Goal: Information Seeking & Learning: Learn about a topic

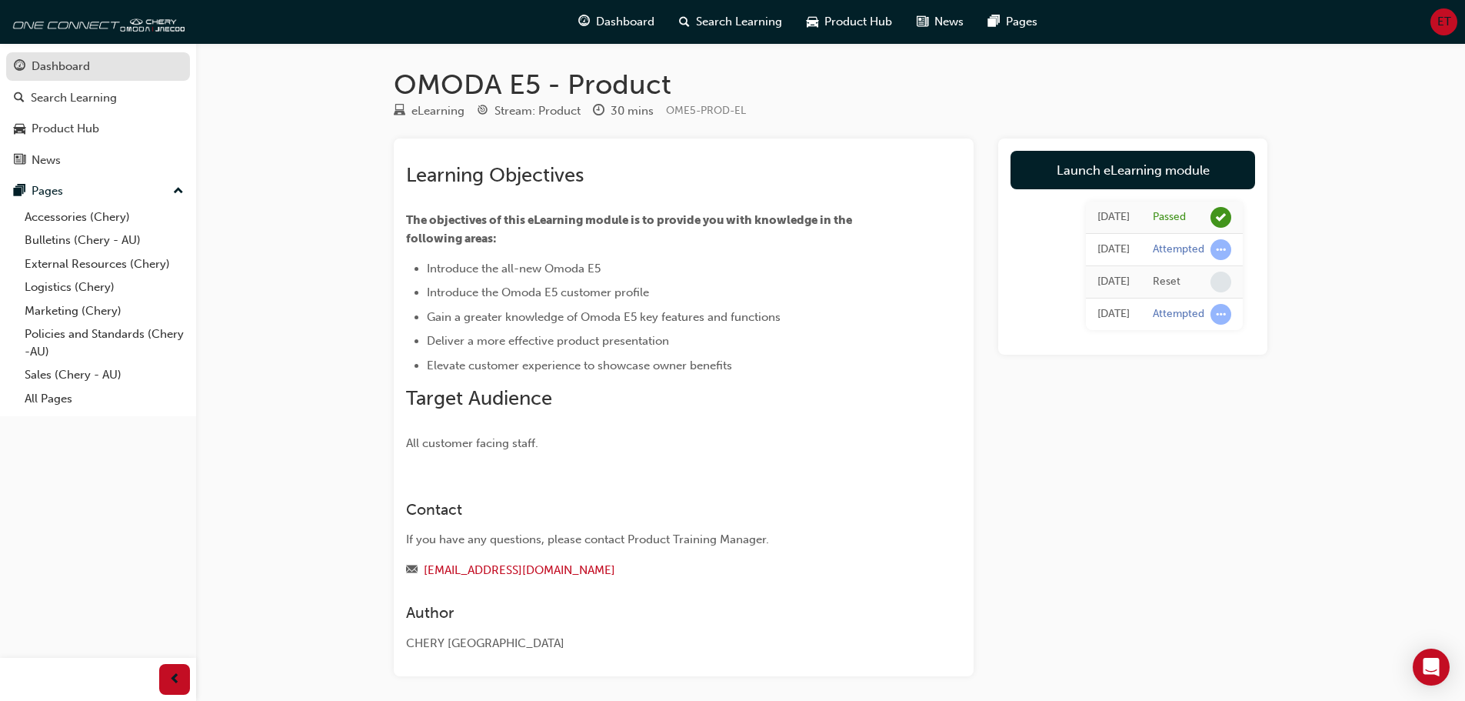
click at [96, 68] on div "Dashboard" at bounding box center [98, 66] width 168 height 19
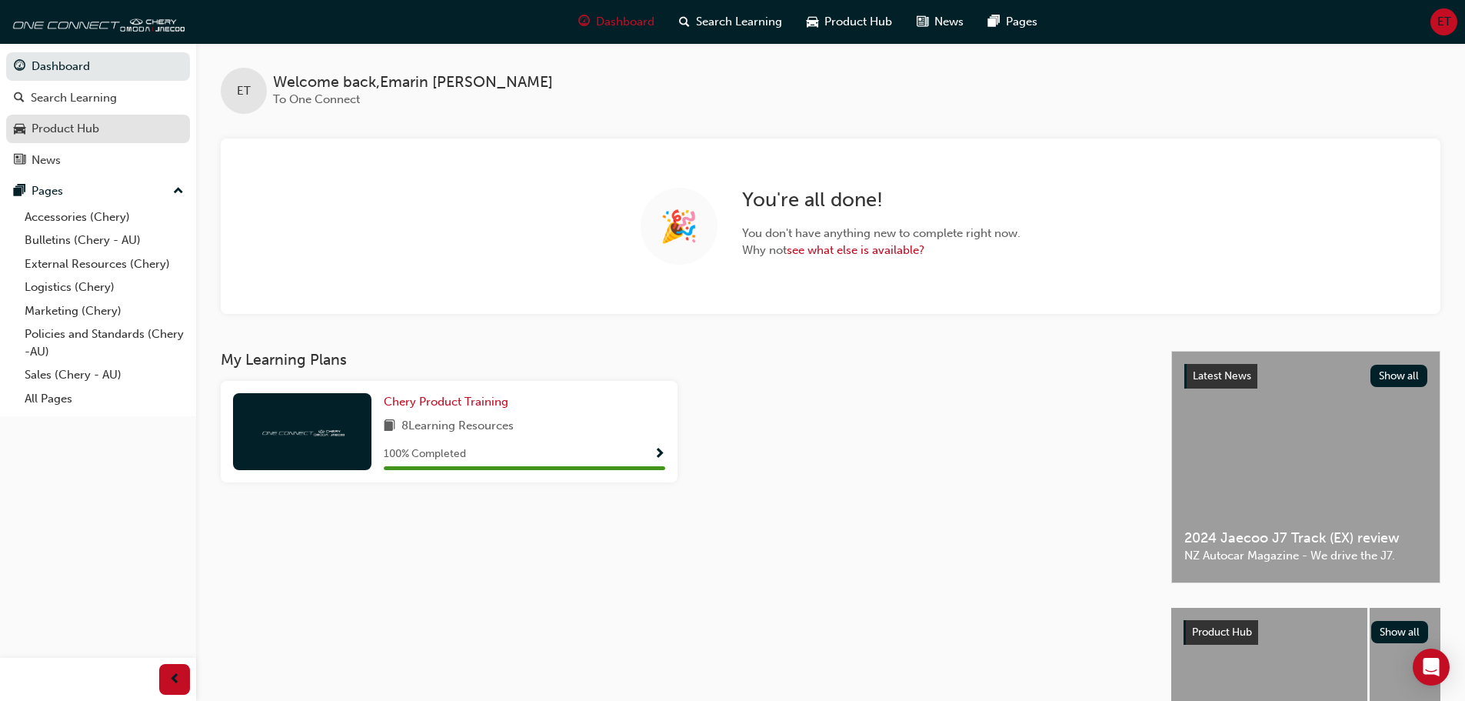
click at [144, 137] on div "Product Hub" at bounding box center [98, 128] width 168 height 19
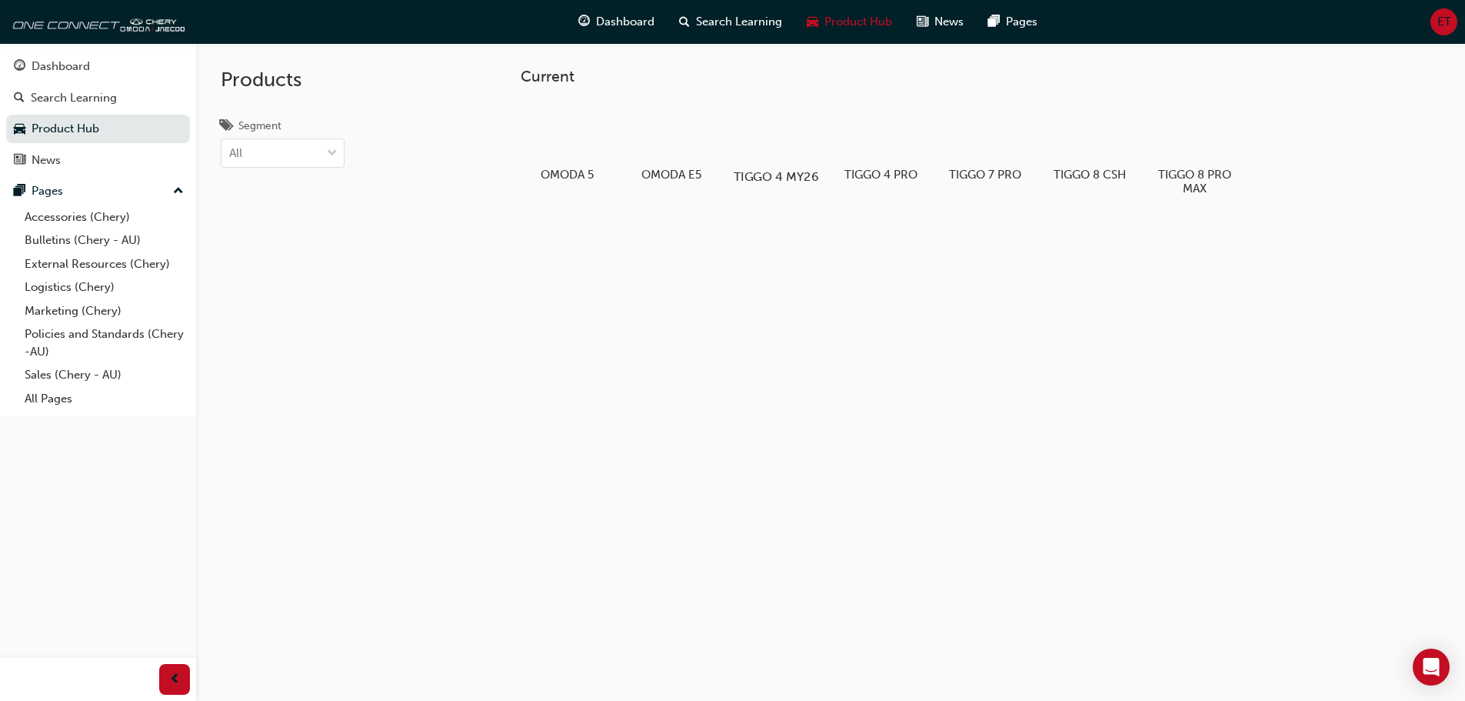
click at [761, 159] on div at bounding box center [775, 133] width 85 height 62
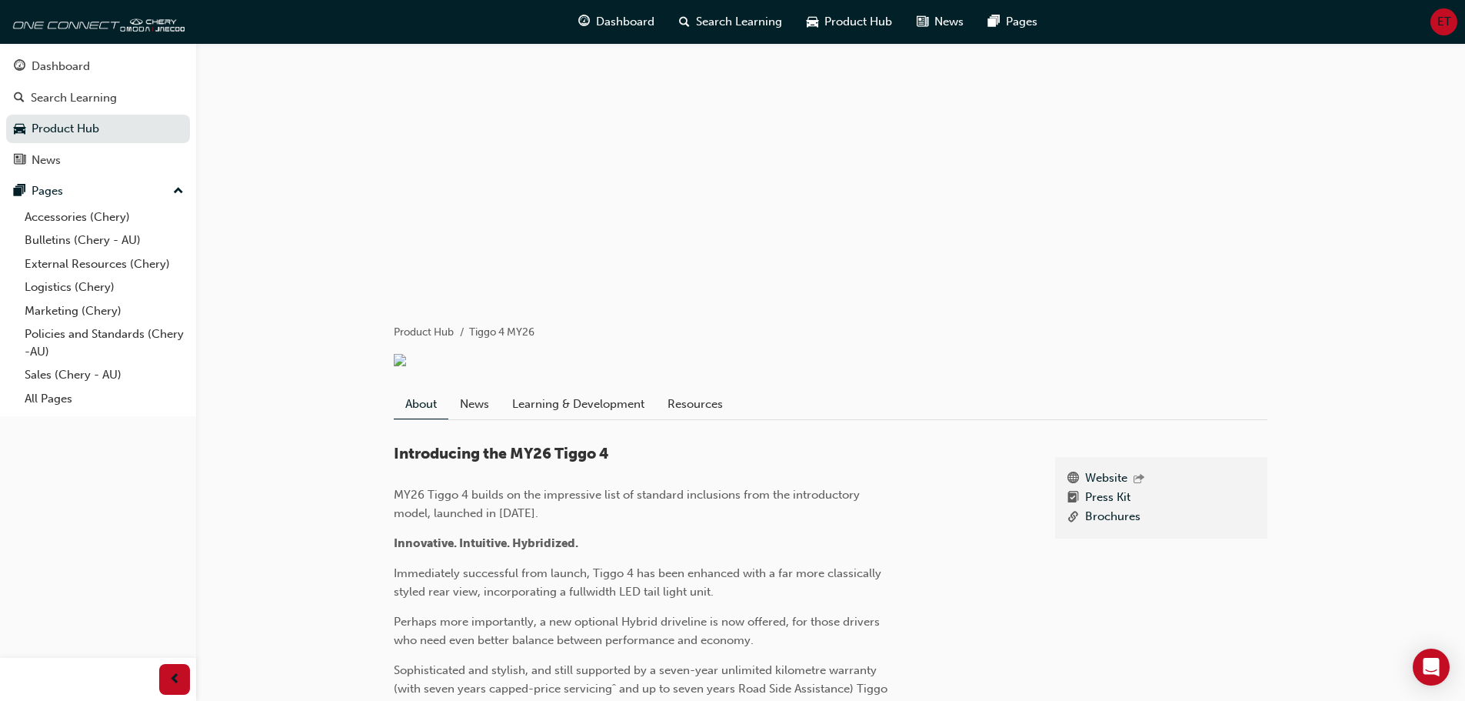
scroll to position [77, 0]
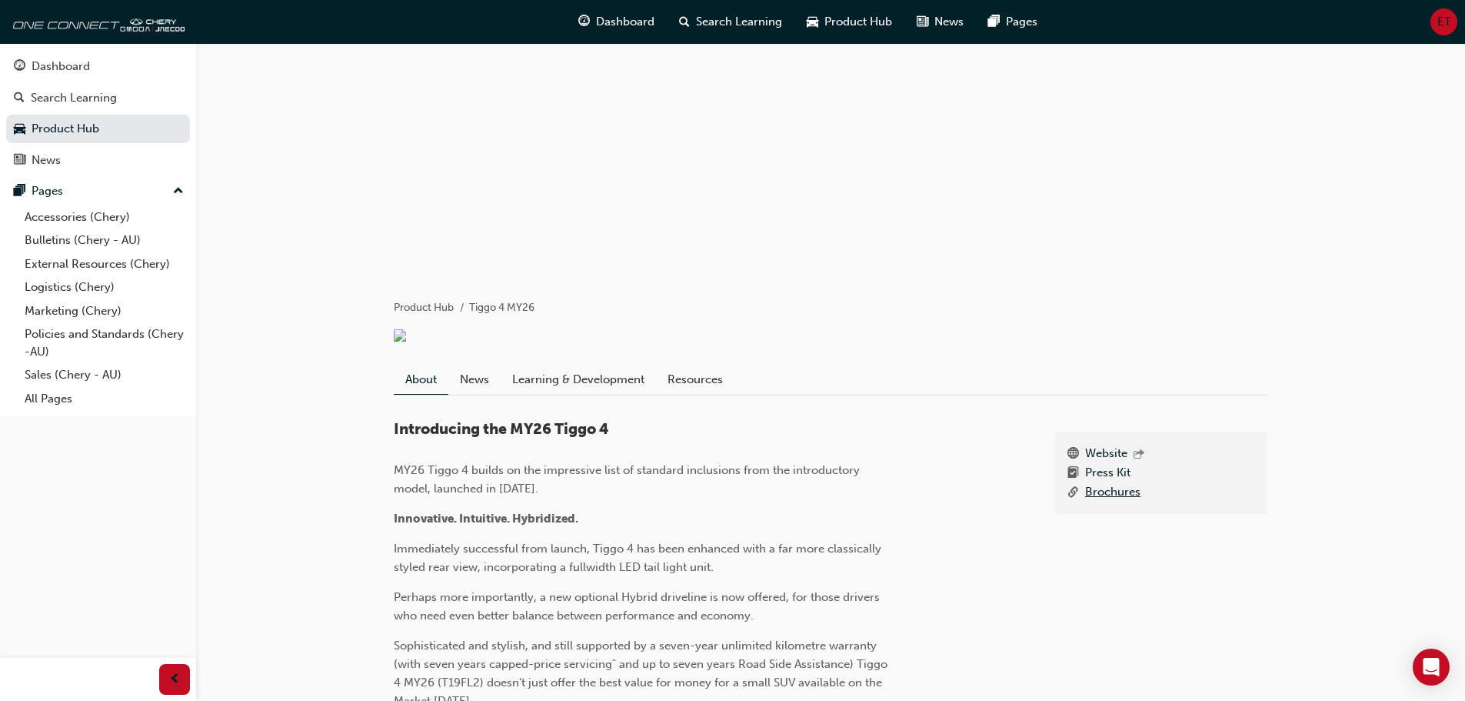
click at [1091, 502] on link "Brochures" at bounding box center [1112, 492] width 55 height 19
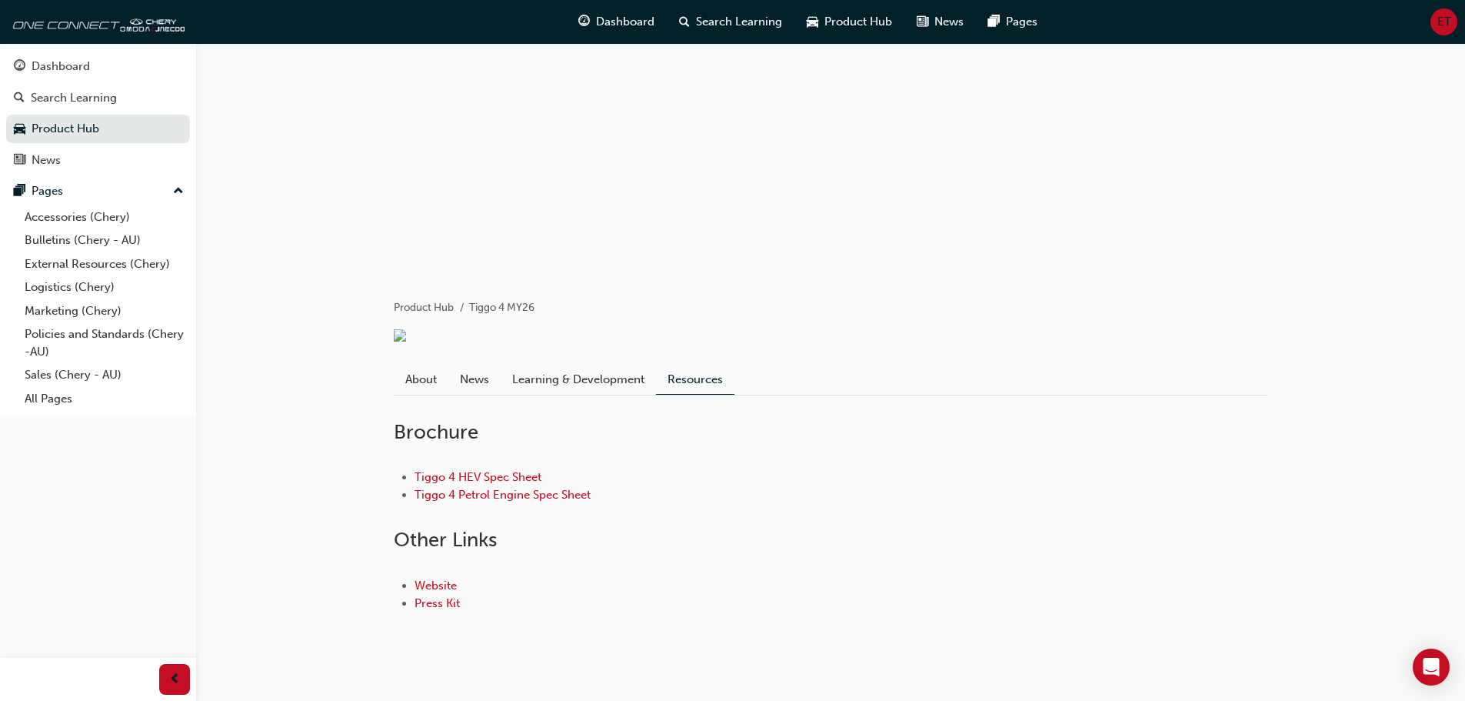
scroll to position [111, 0]
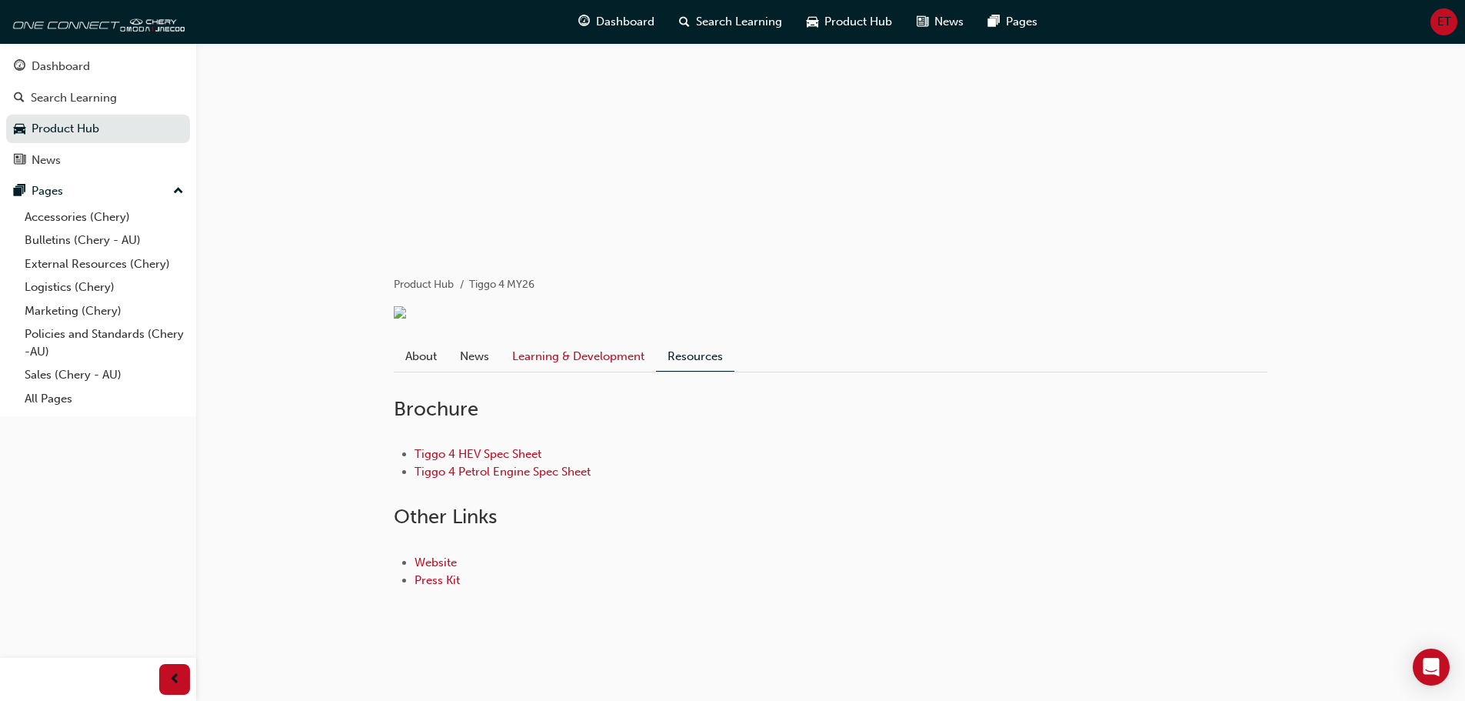
drag, startPoint x: 579, startPoint y: 332, endPoint x: 588, endPoint y: 352, distance: 22.0
click at [582, 336] on div "About News Learning & Development Resources" at bounding box center [831, 350] width 874 height 43
click at [591, 358] on link "Learning & Development" at bounding box center [578, 355] width 155 height 29
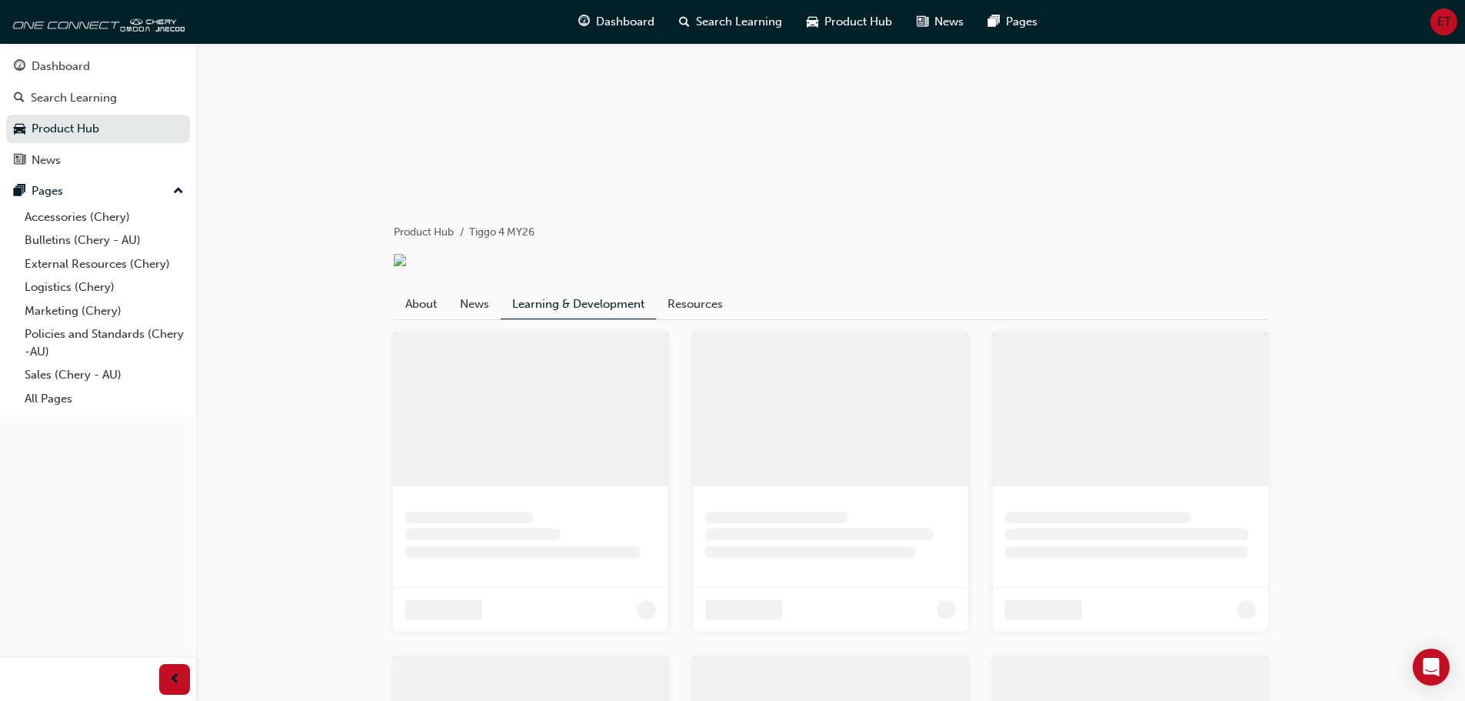
scroll to position [95, 0]
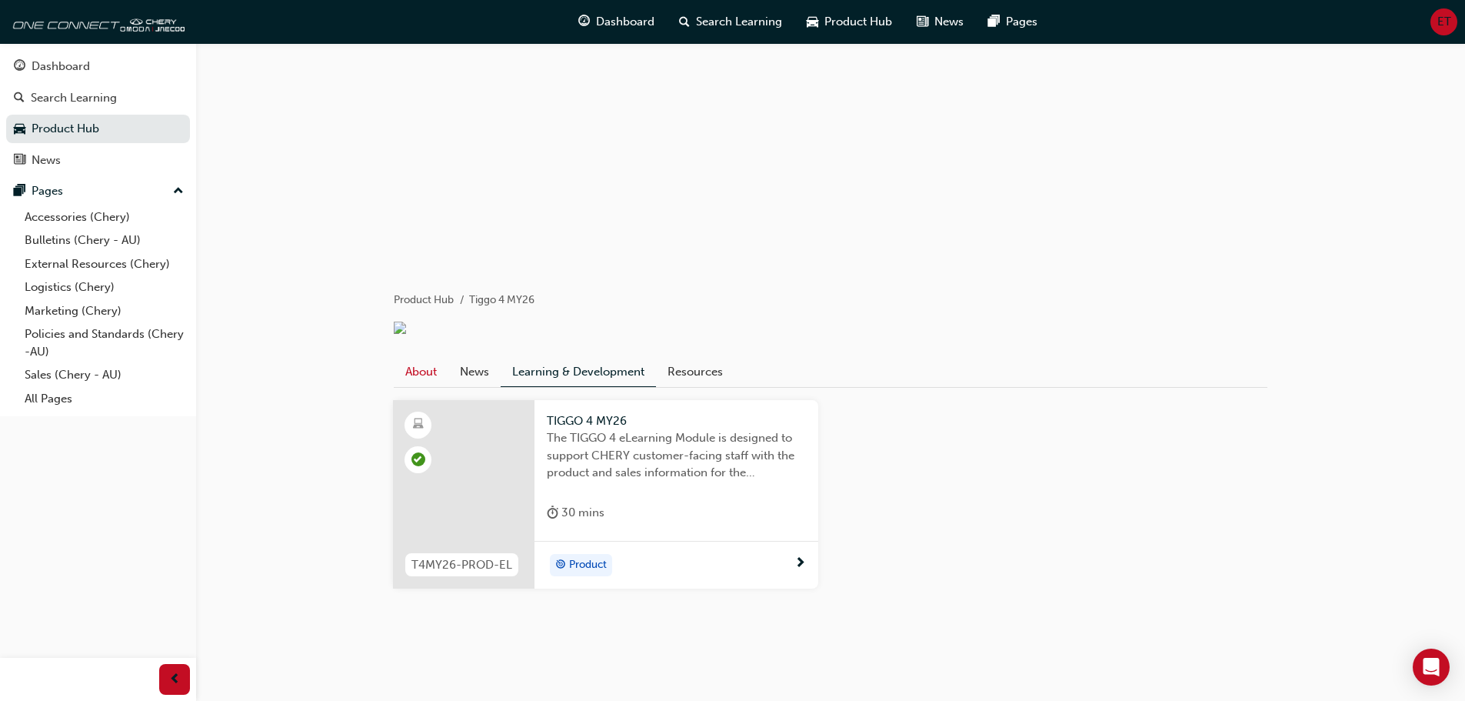
click at [419, 365] on link "About" at bounding box center [421, 371] width 55 height 29
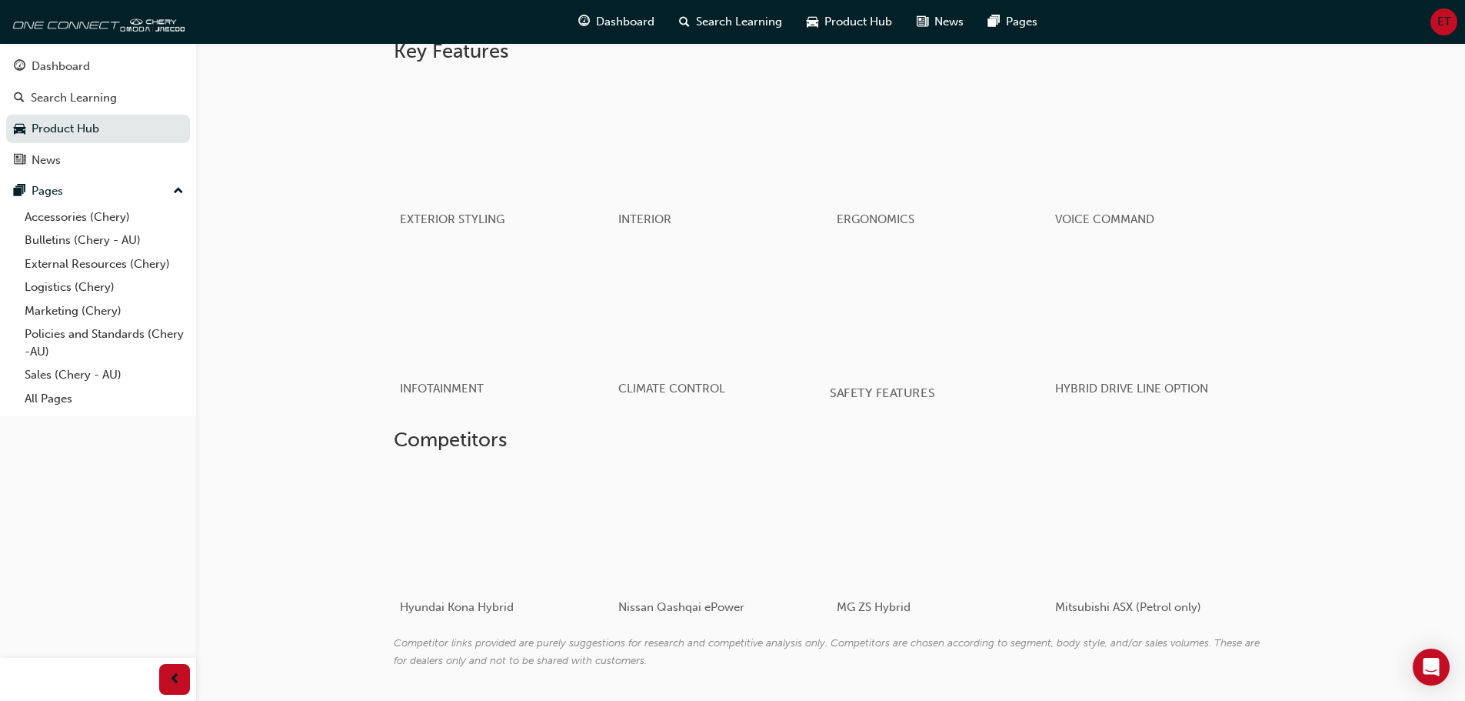
scroll to position [638, 0]
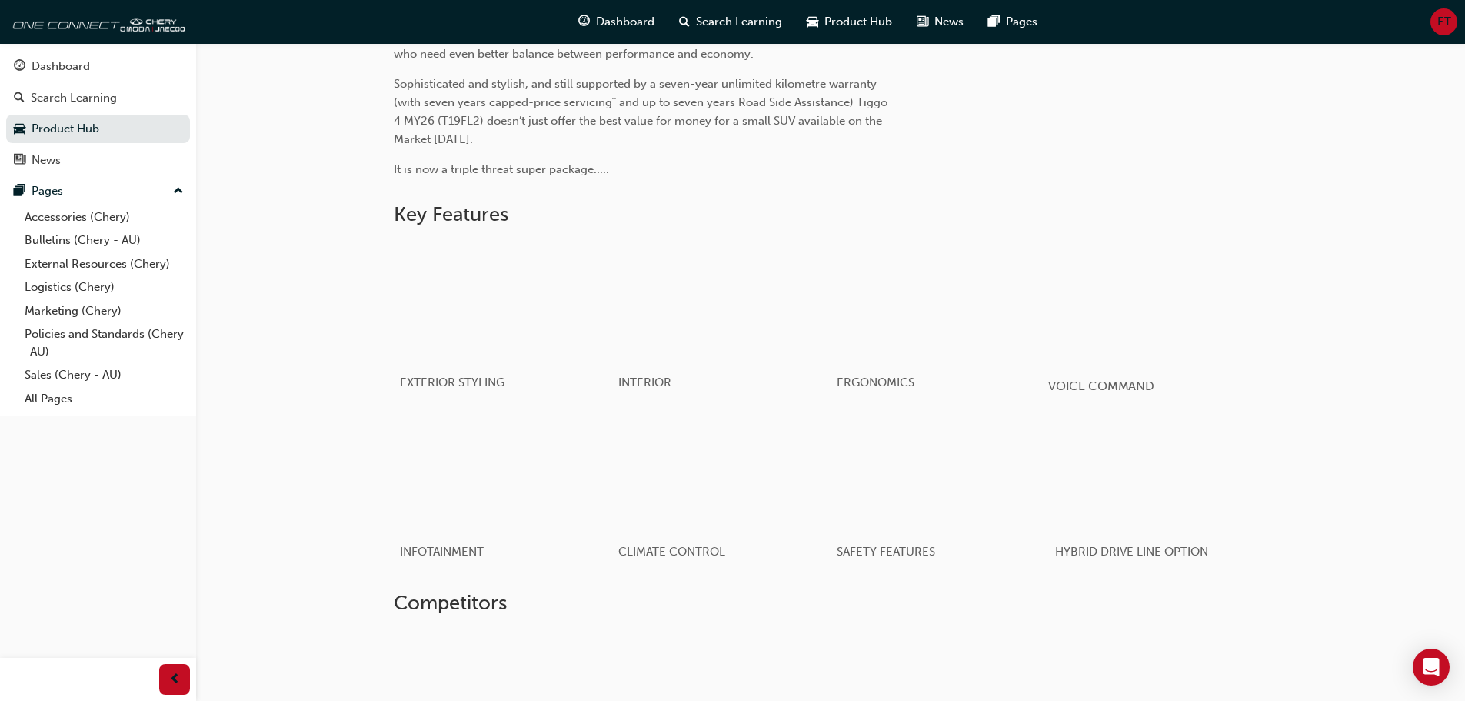
click at [1193, 309] on div "button" at bounding box center [1157, 301] width 219 height 123
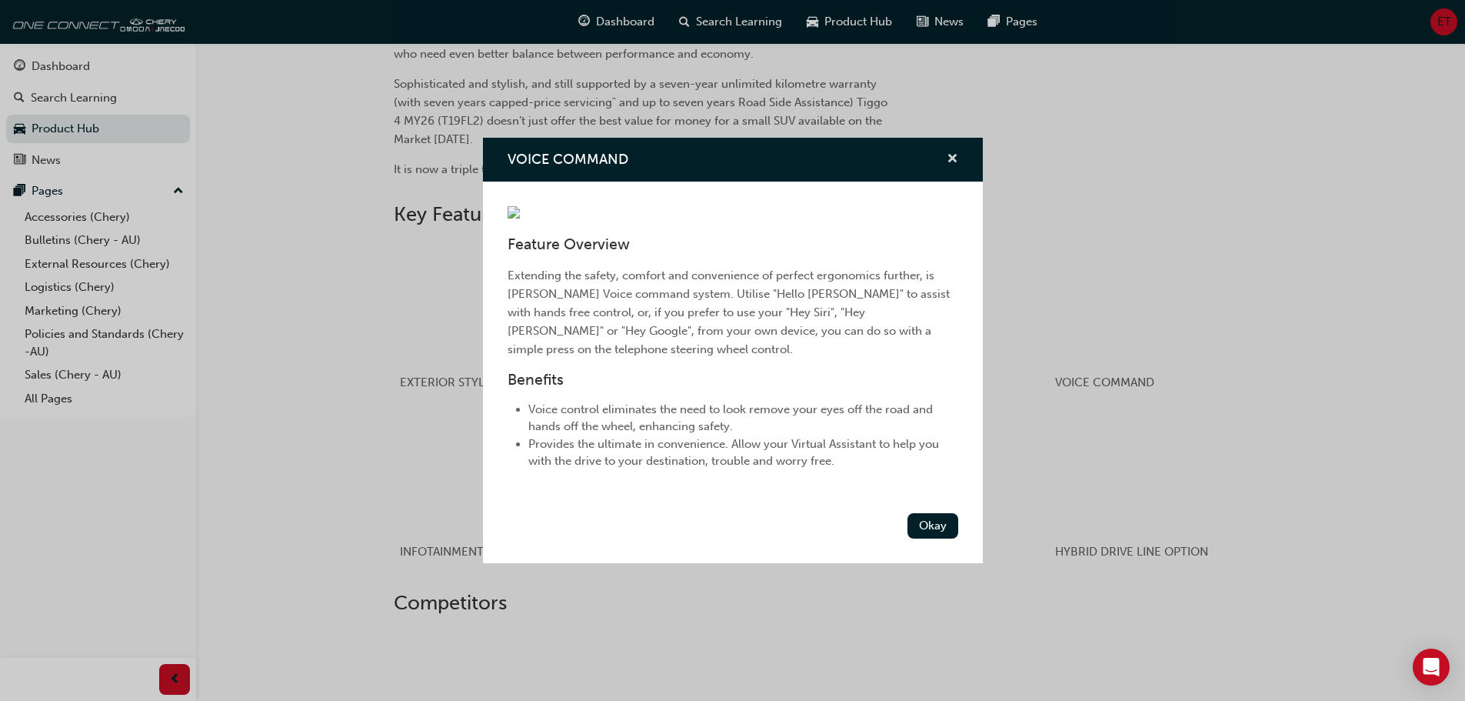
click at [953, 153] on span "cross-icon" at bounding box center [953, 160] width 12 height 14
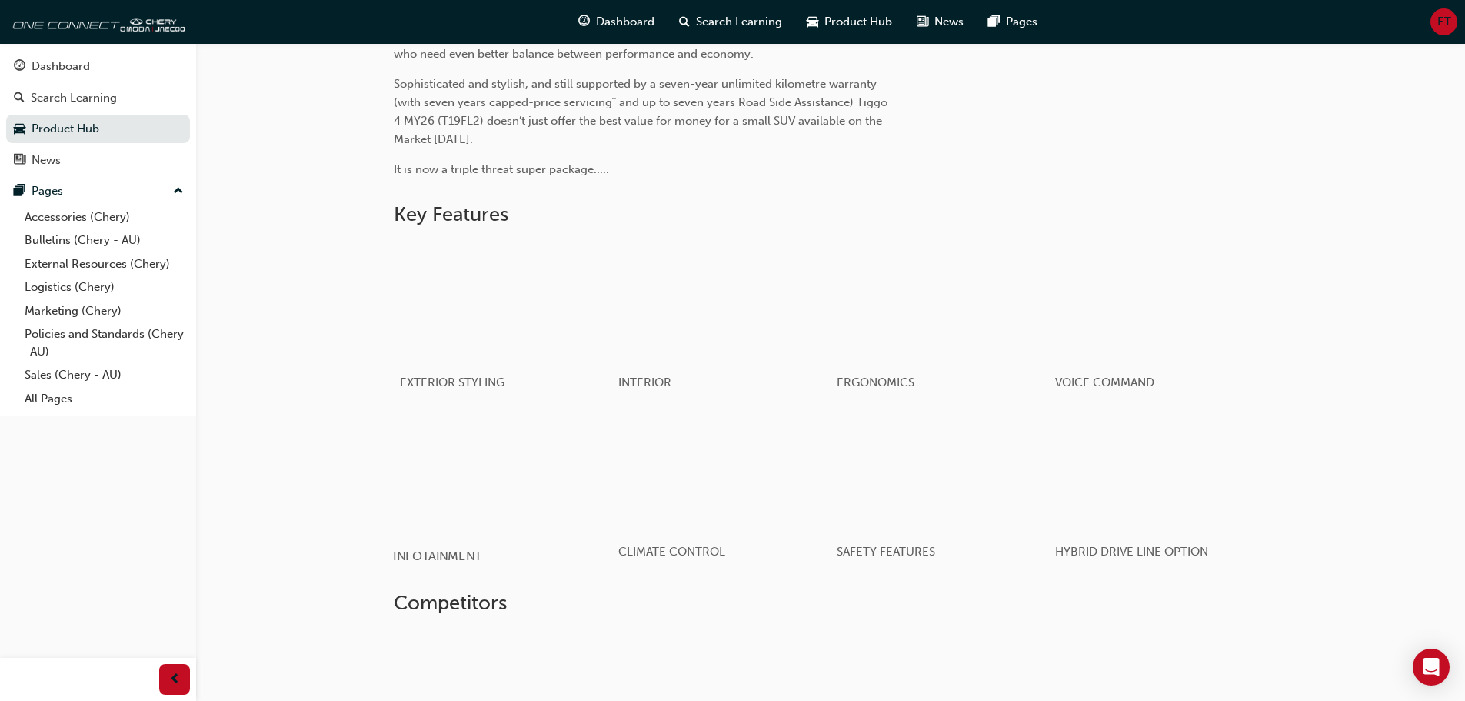
click at [445, 477] on div "button" at bounding box center [502, 471] width 219 height 123
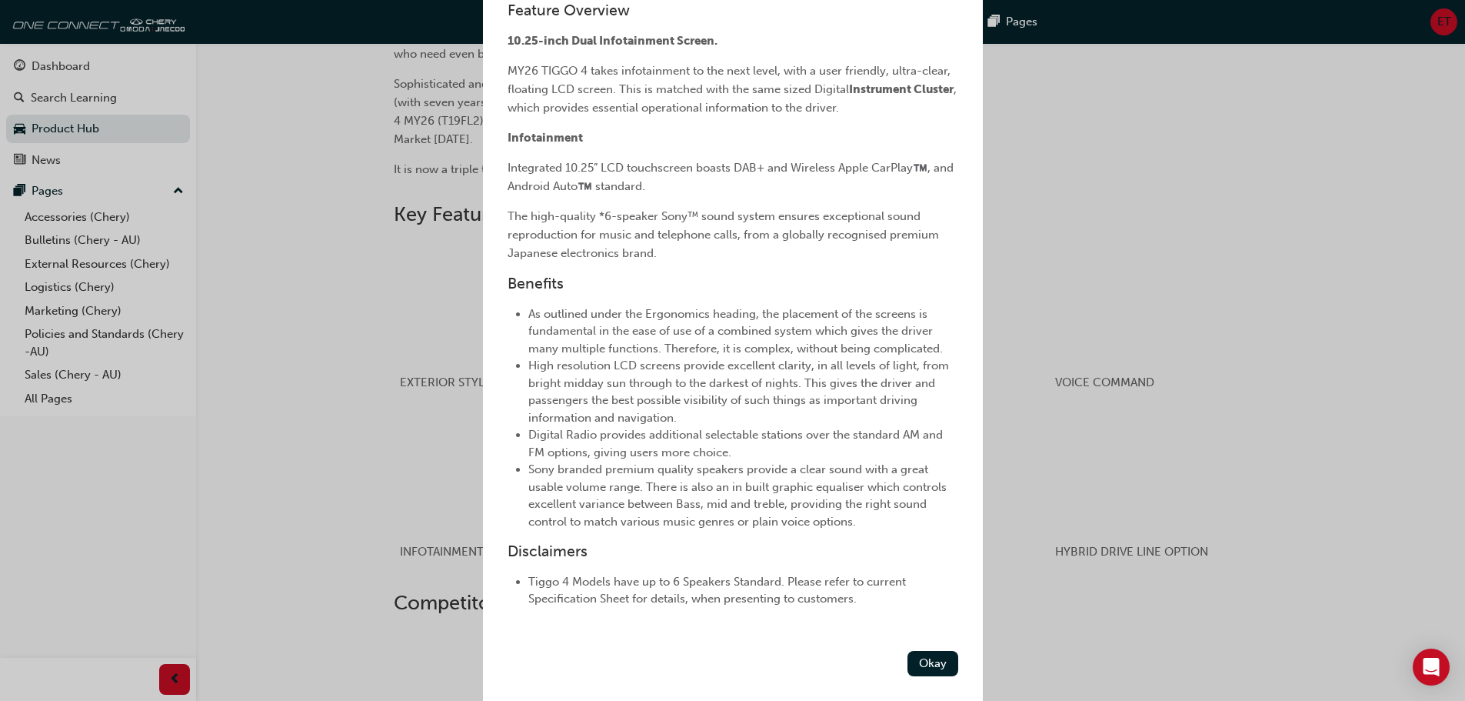
scroll to position [300, 0]
click at [930, 659] on button "Okay" at bounding box center [932, 663] width 51 height 25
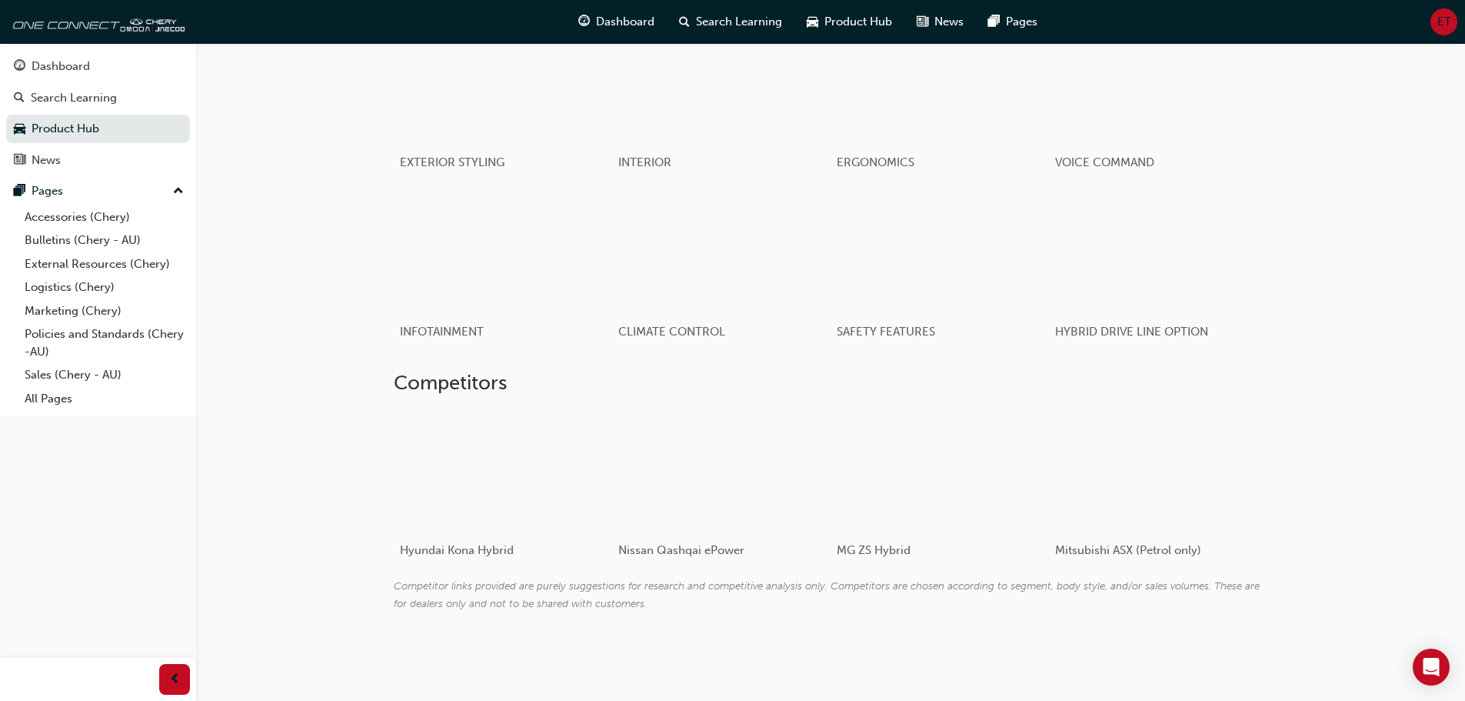
scroll to position [254, 0]
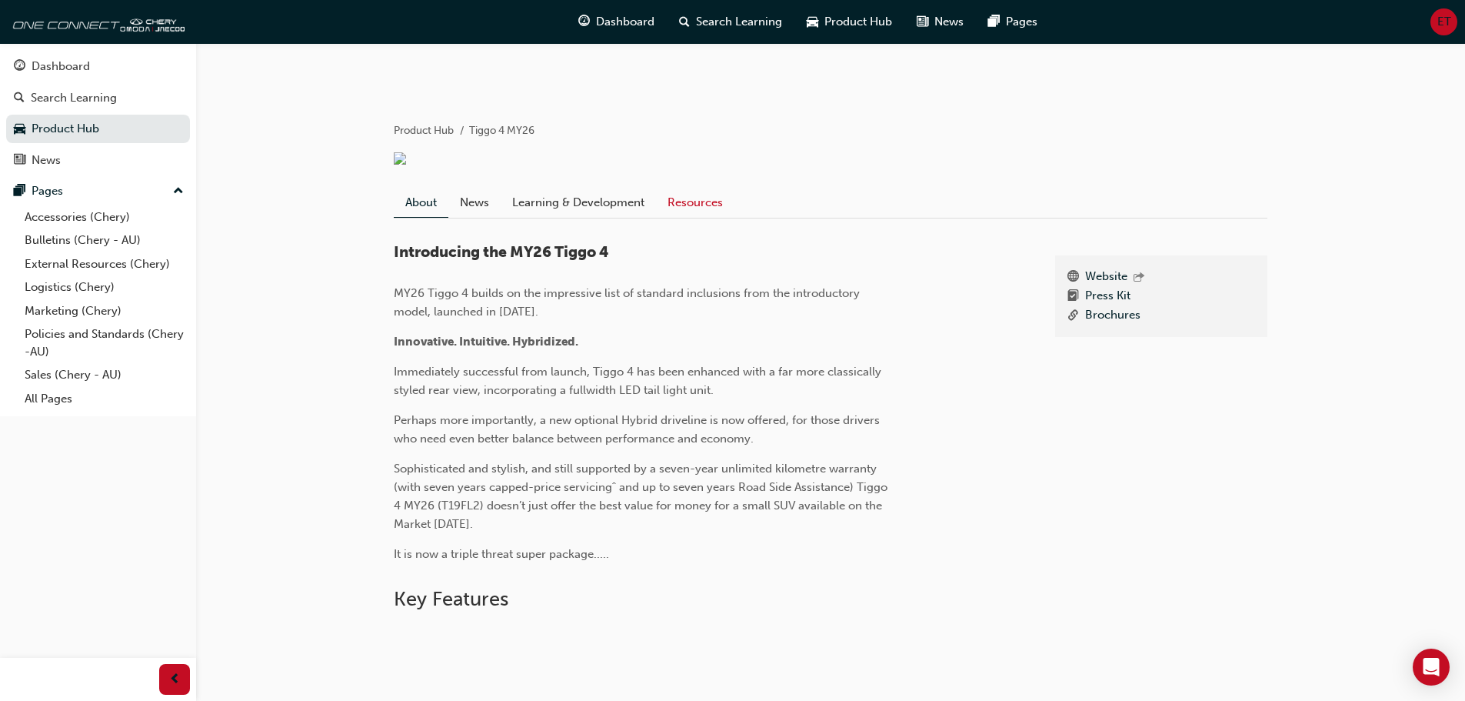
click at [693, 208] on link "Resources" at bounding box center [695, 202] width 78 height 29
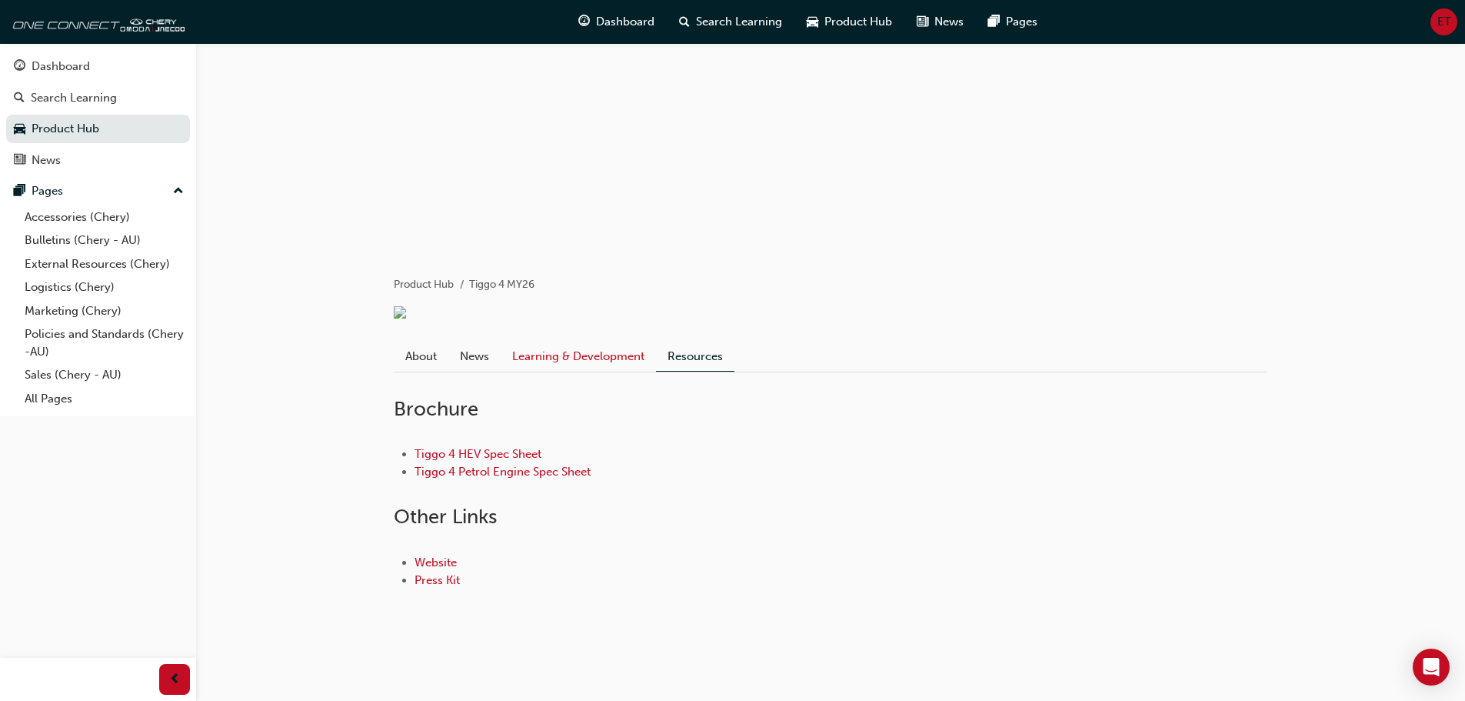
click at [582, 348] on link "Learning & Development" at bounding box center [578, 355] width 155 height 29
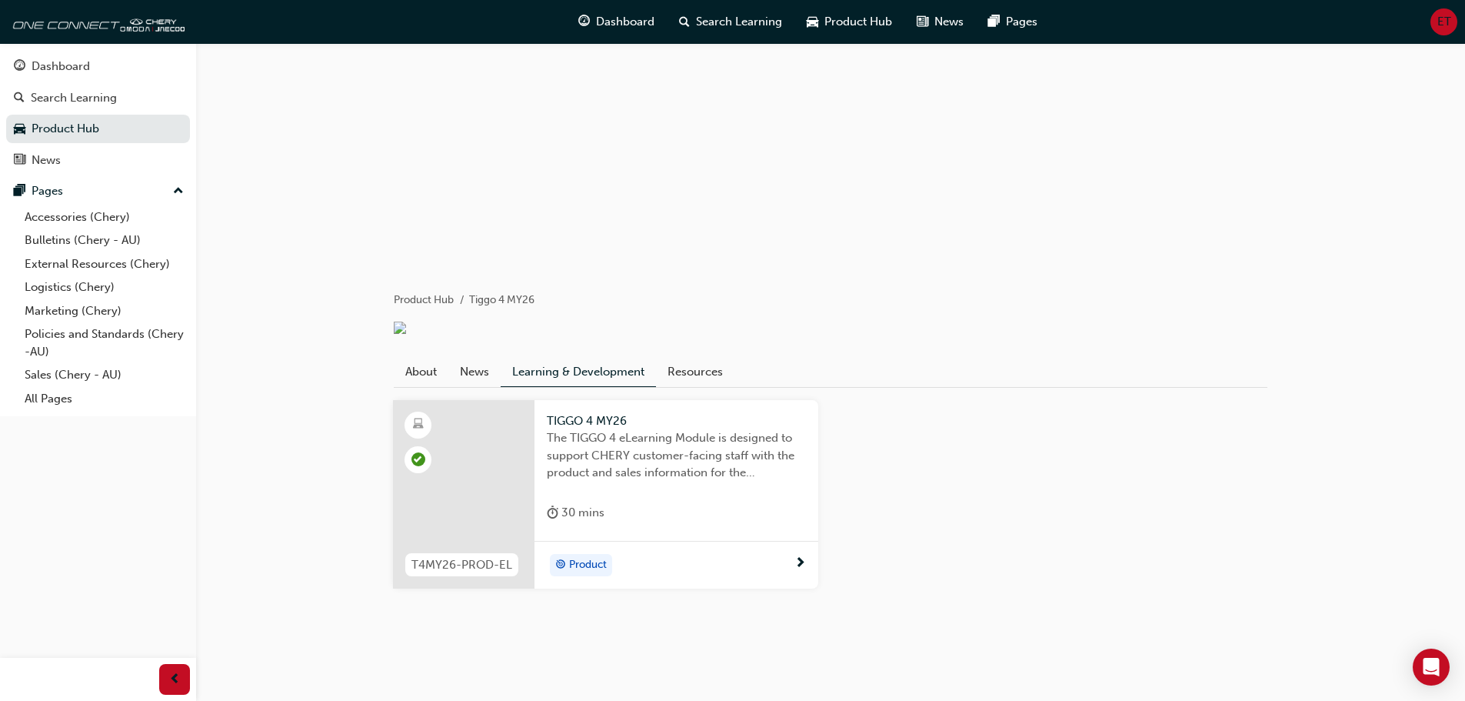
scroll to position [95, 0]
click at [482, 374] on link "News" at bounding box center [474, 371] width 52 height 29
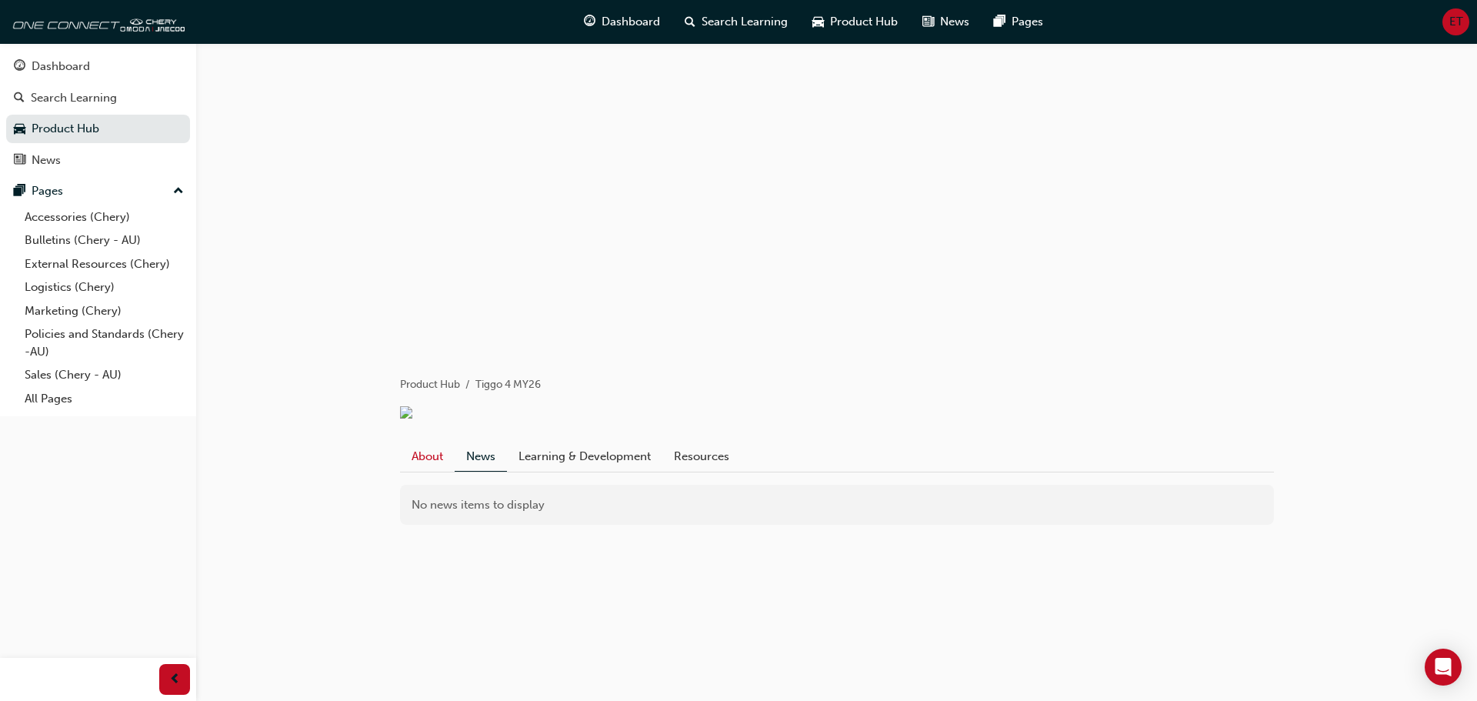
click at [435, 464] on link "About" at bounding box center [427, 455] width 55 height 29
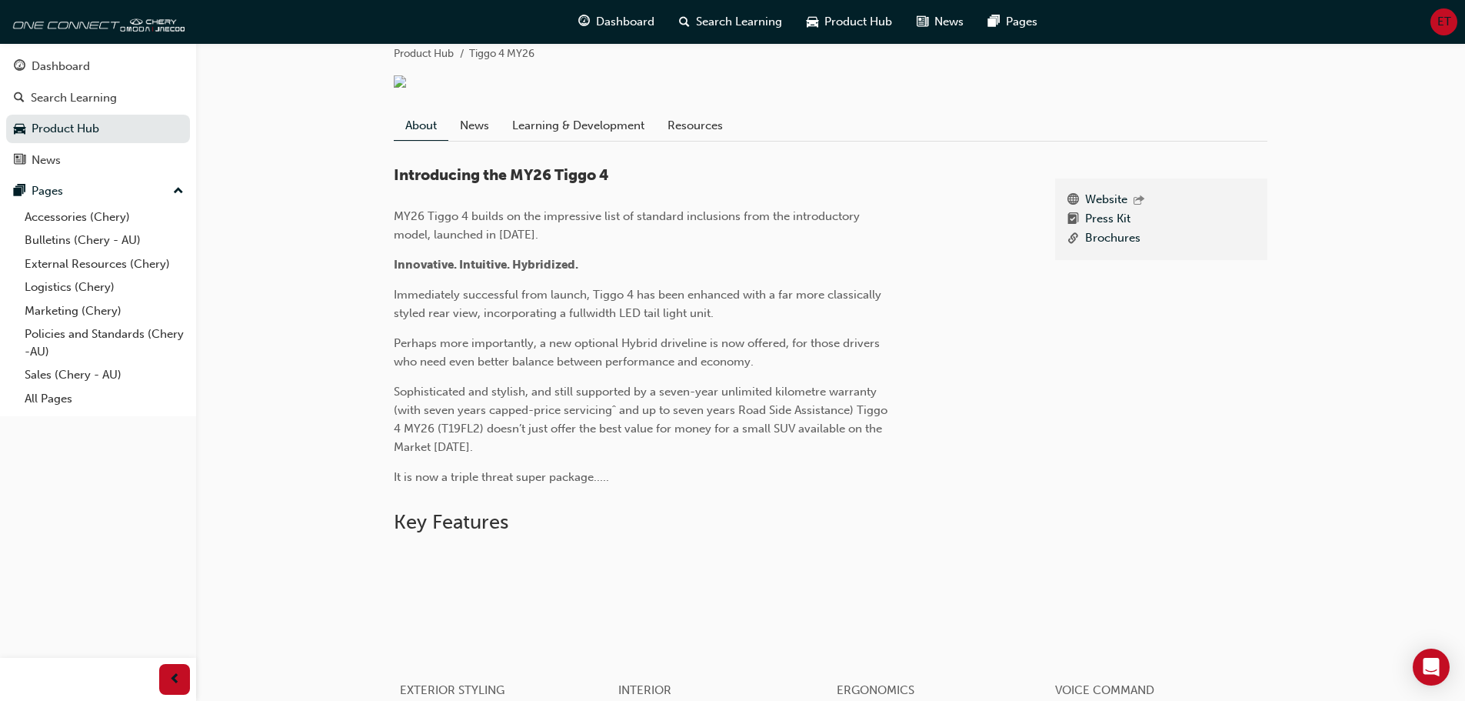
scroll to position [100, 0]
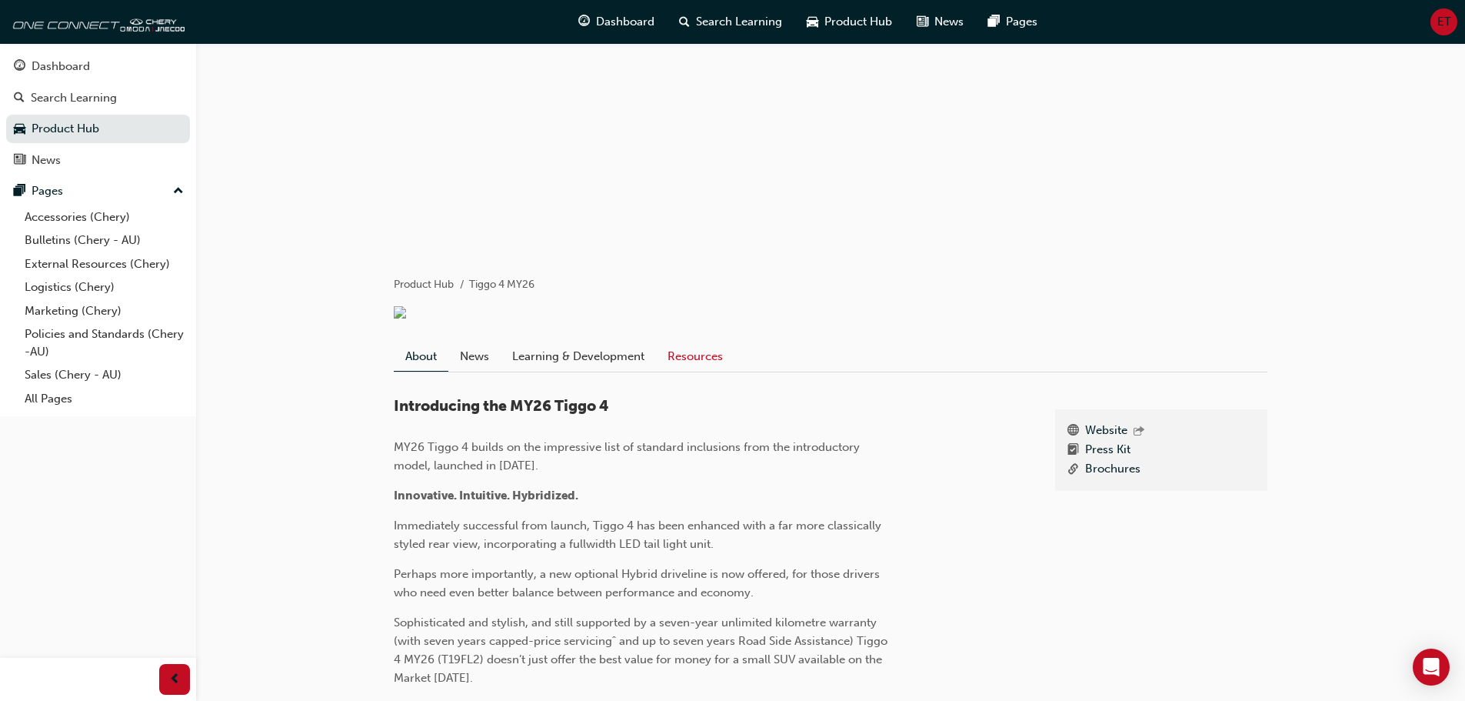
click at [694, 371] on link "Resources" at bounding box center [695, 355] width 78 height 29
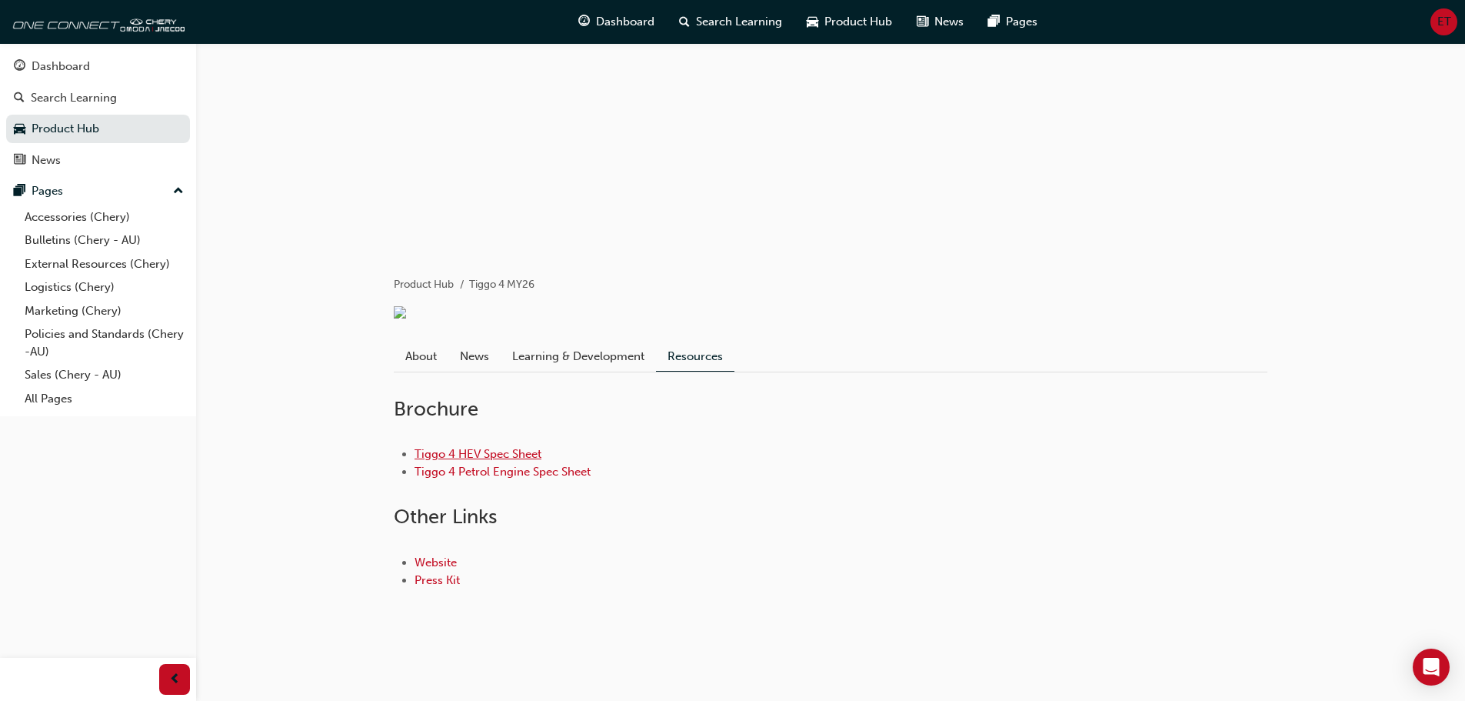
scroll to position [111, 0]
click at [447, 580] on link "Press Kit" at bounding box center [437, 580] width 45 height 14
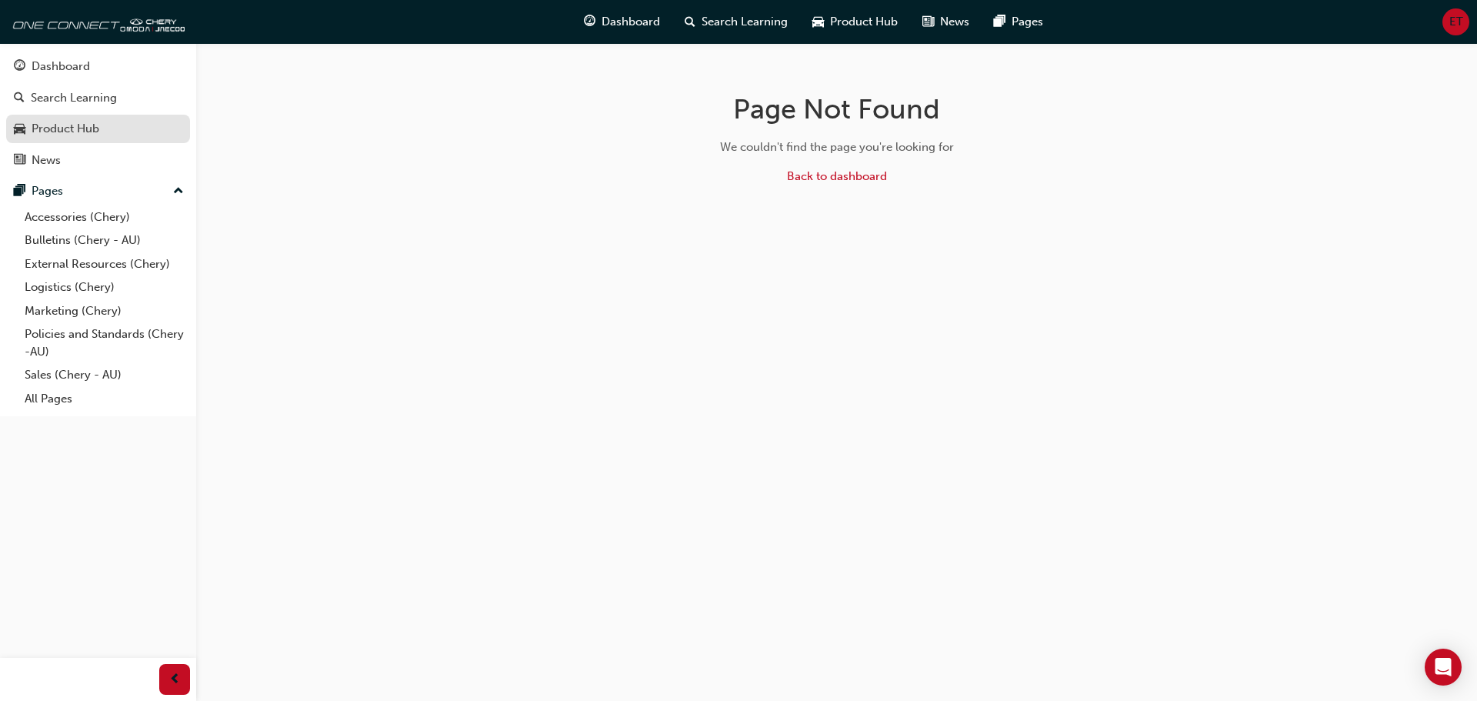
click at [89, 125] on div "Product Hub" at bounding box center [66, 129] width 68 height 18
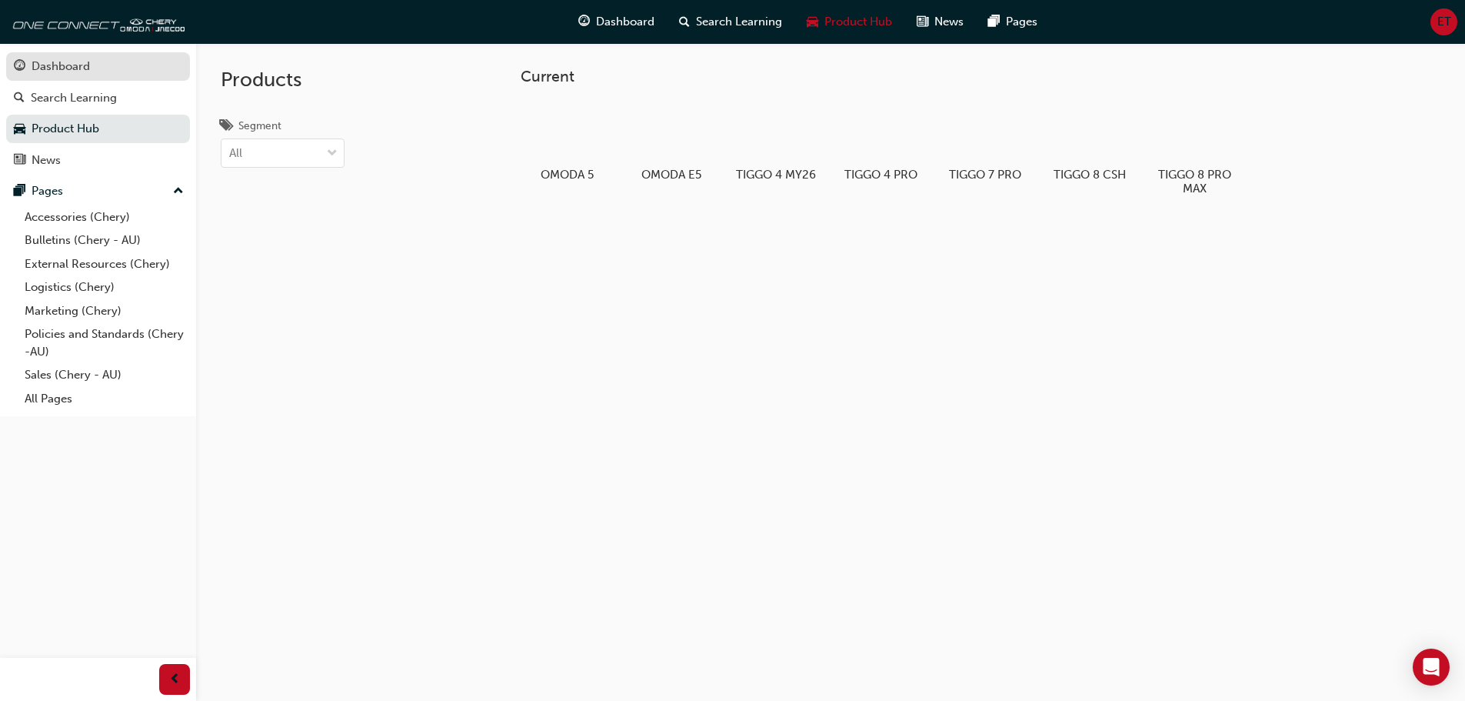
click at [78, 76] on link "Dashboard" at bounding box center [98, 66] width 184 height 28
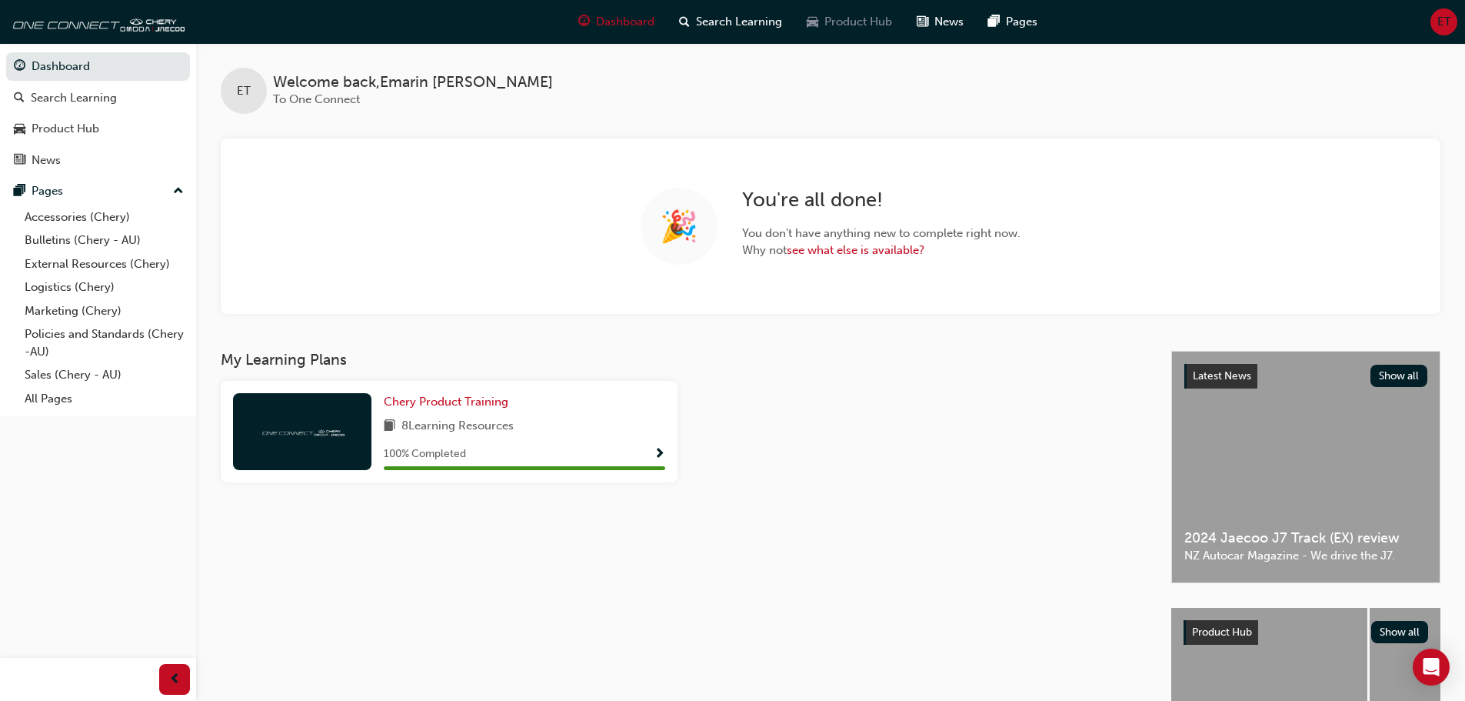
click at [874, 22] on span "Product Hub" at bounding box center [858, 22] width 68 height 18
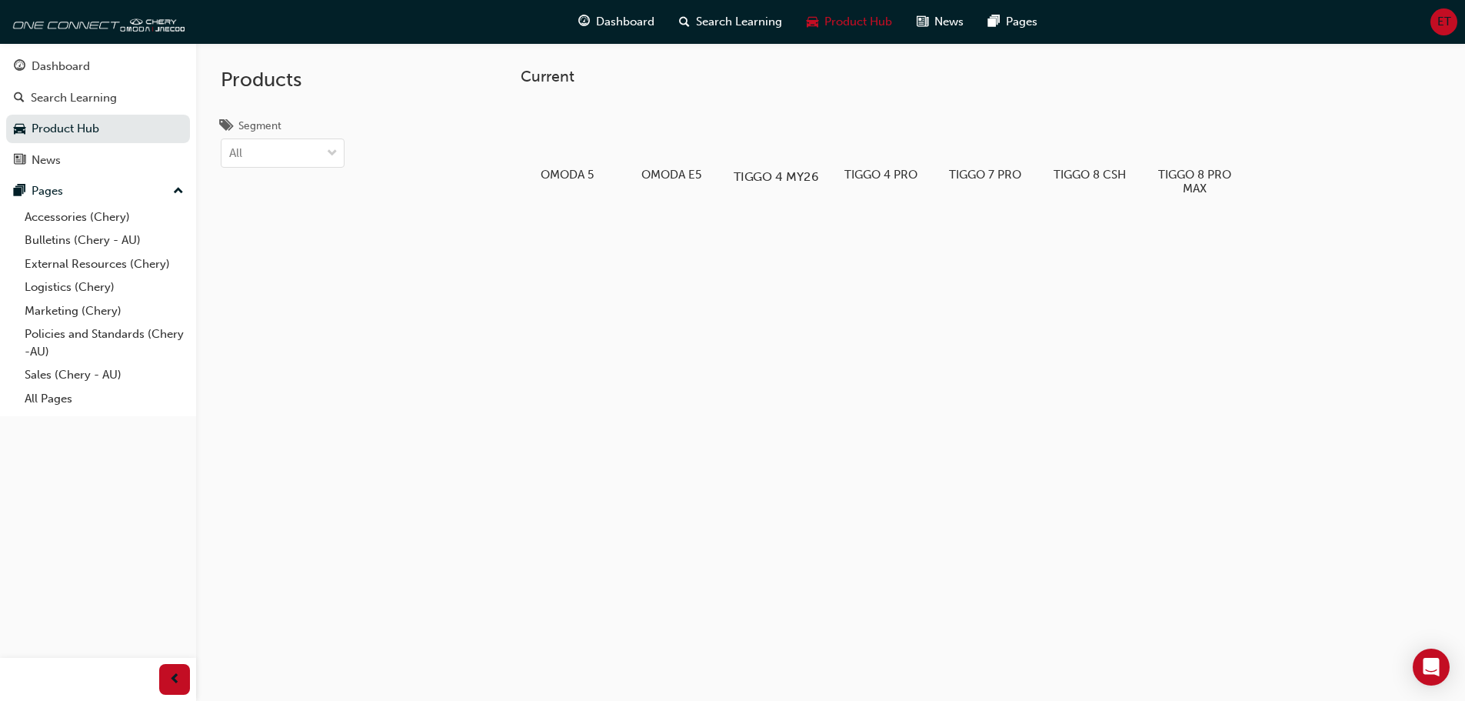
click at [771, 172] on h5 "TIGGO 4 MY26" at bounding box center [775, 176] width 85 height 15
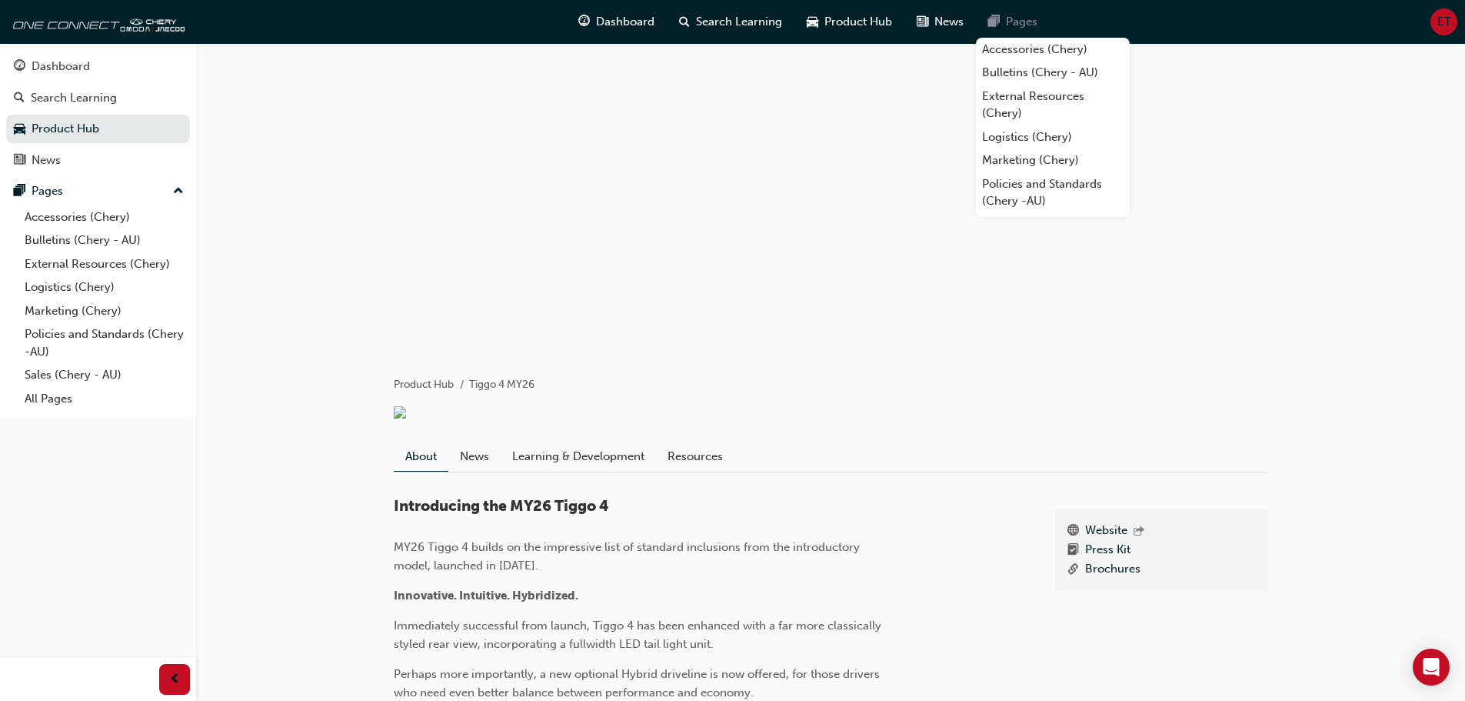
click at [1017, 20] on span "Pages" at bounding box center [1022, 22] width 32 height 18
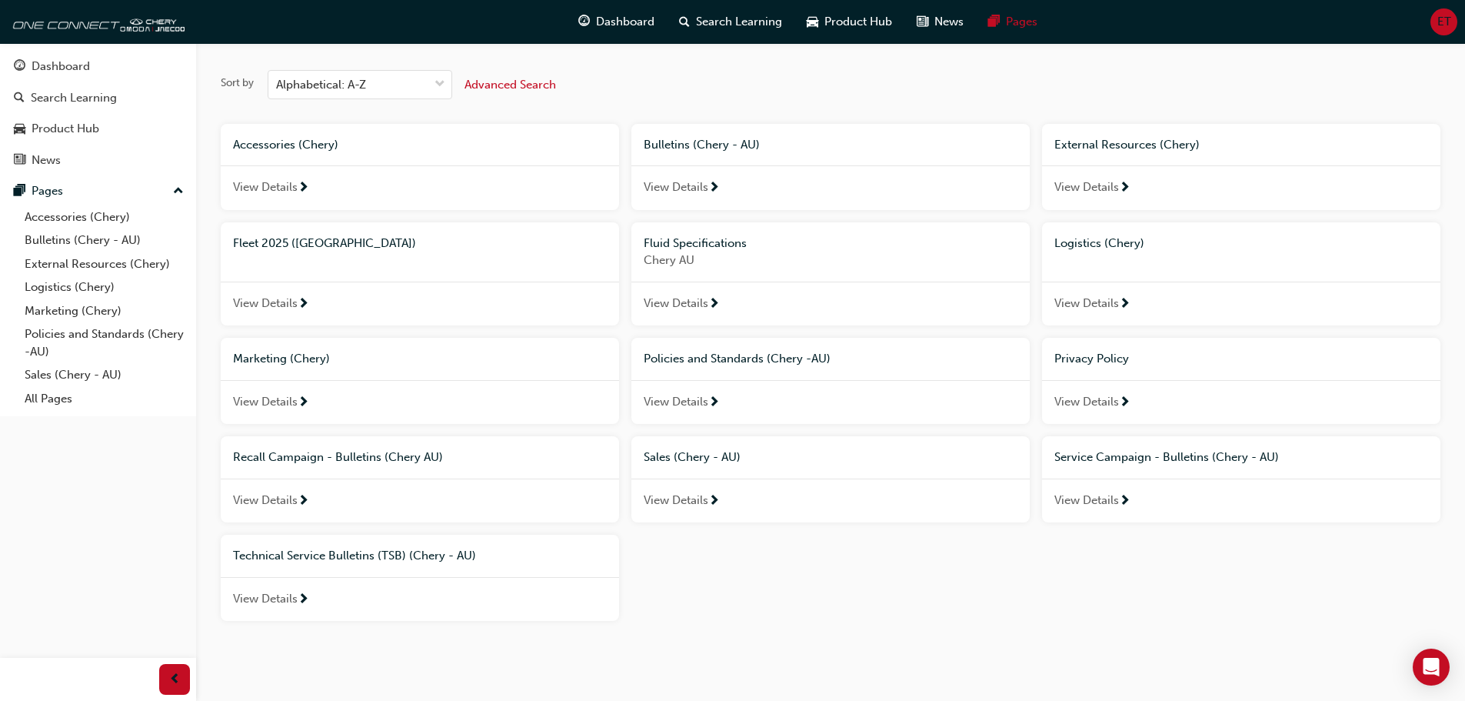
scroll to position [67, 0]
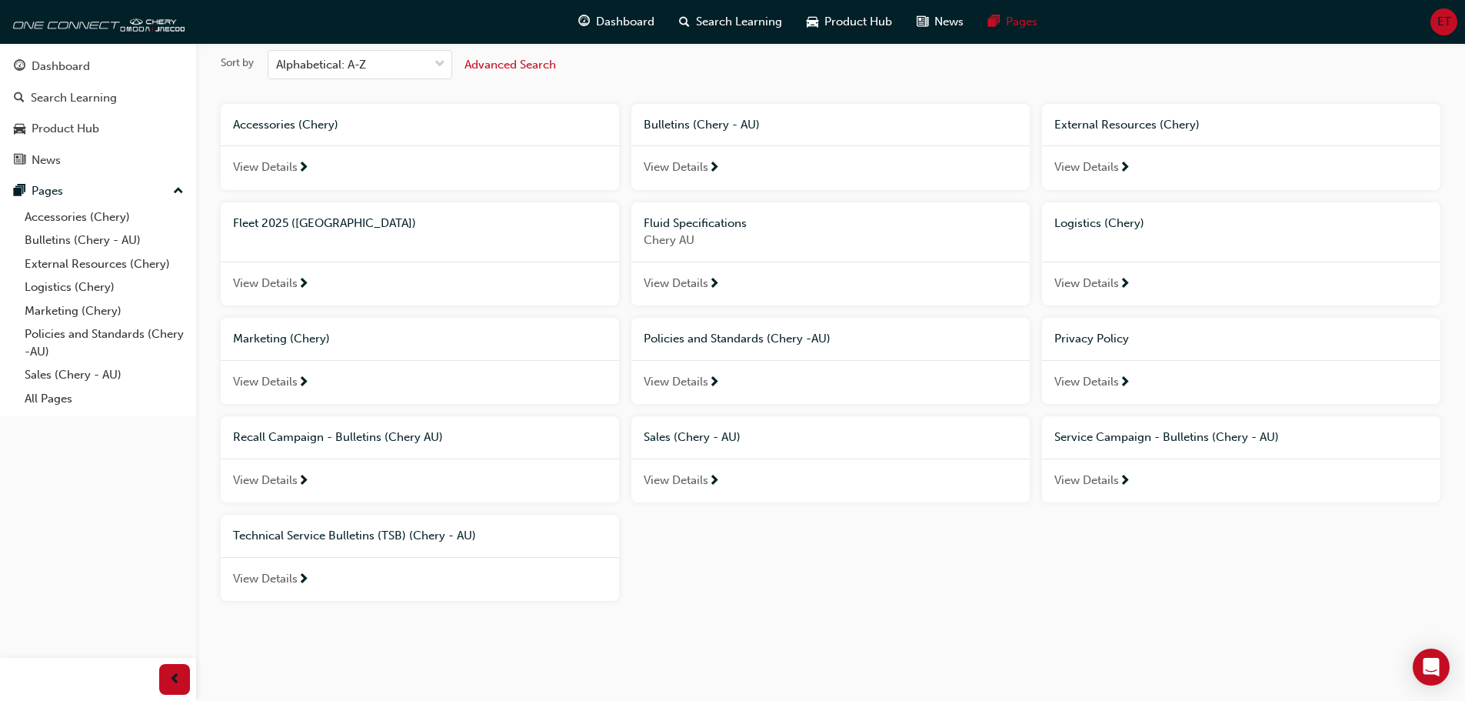
click at [714, 284] on span "next-icon" at bounding box center [714, 285] width 12 height 14
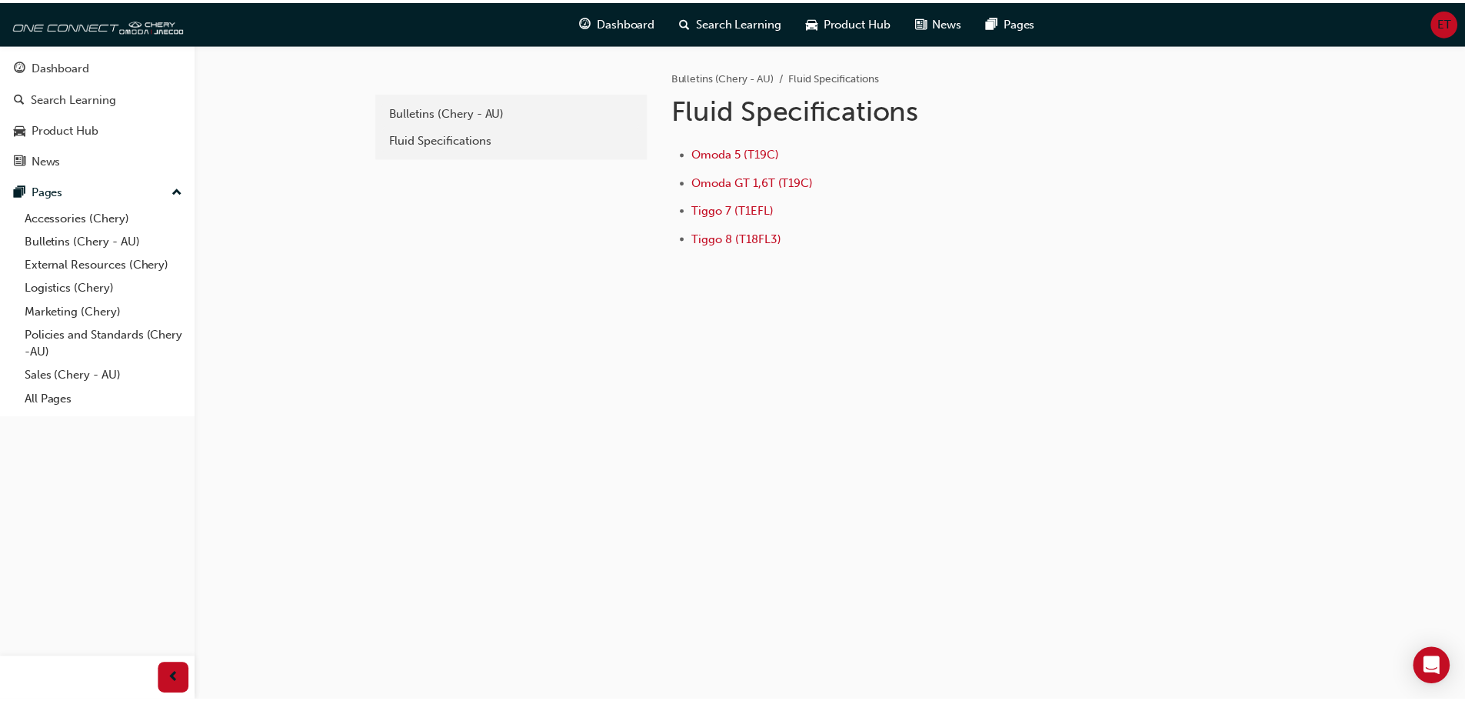
scroll to position [67, 0]
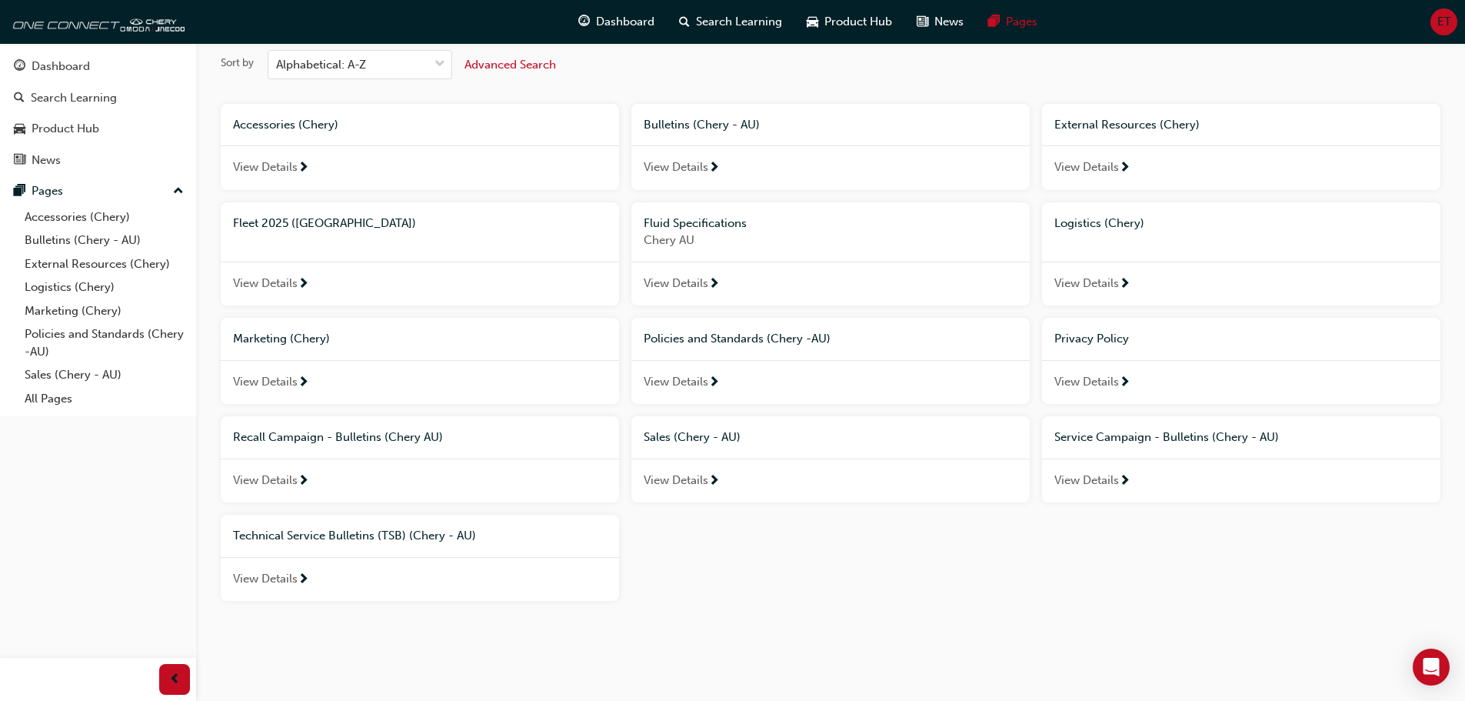
click at [1127, 291] on div at bounding box center [1125, 284] width 12 height 19
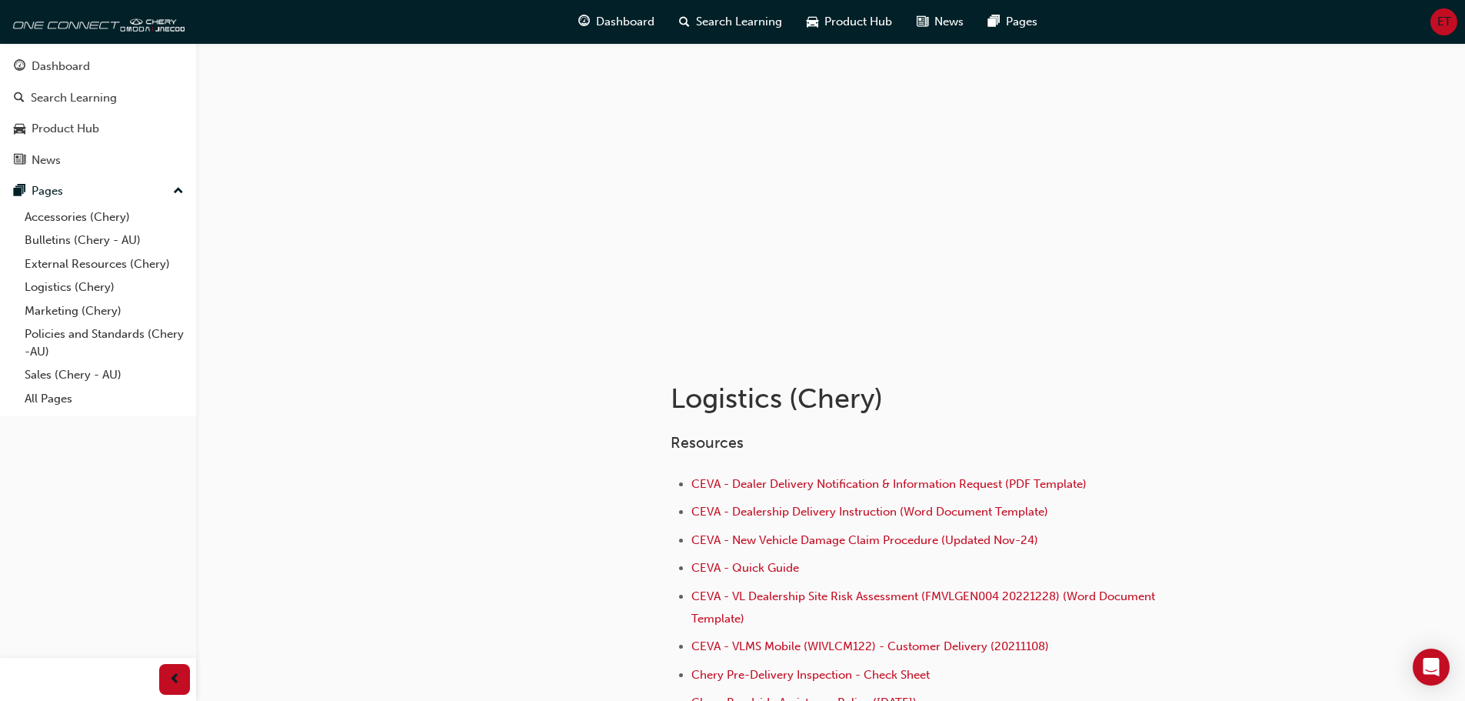
scroll to position [77, 0]
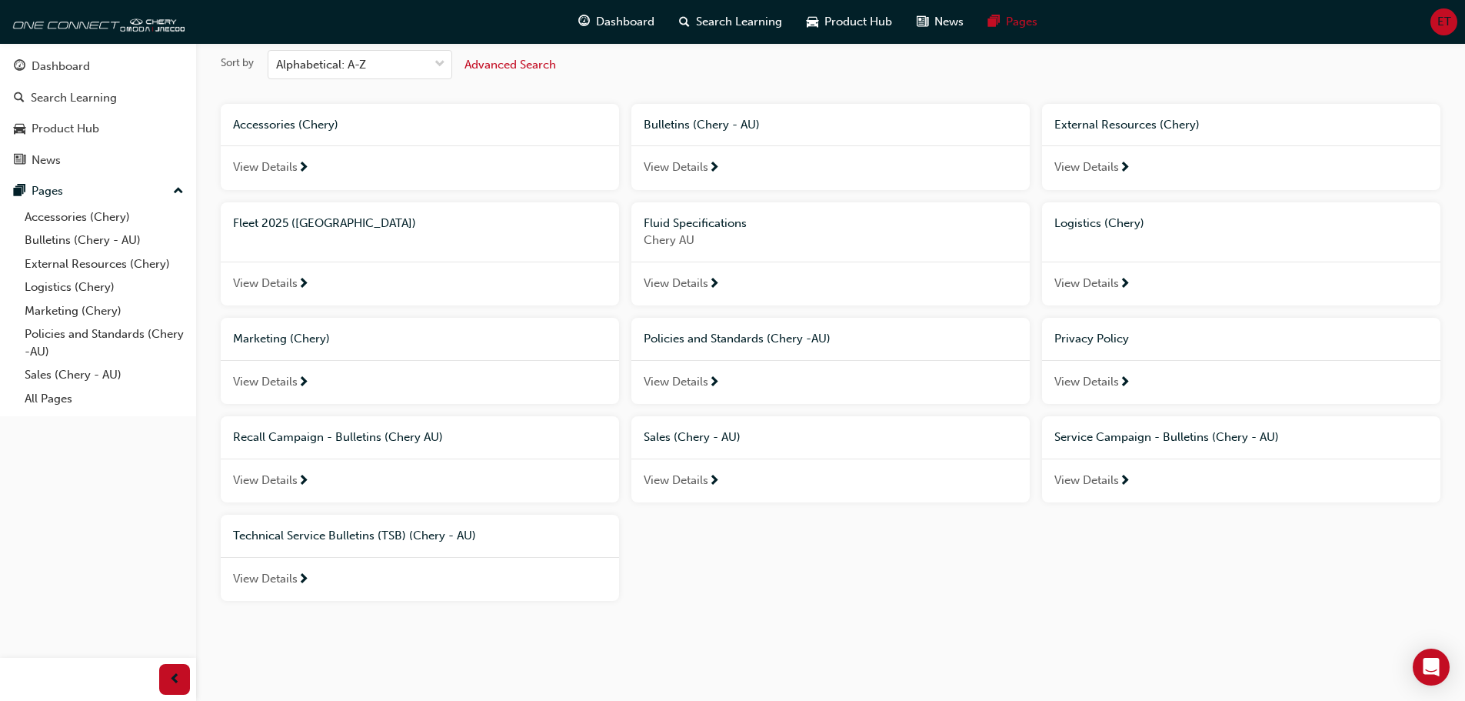
scroll to position [67, 0]
click at [66, 399] on link "All Pages" at bounding box center [103, 399] width 171 height 24
click at [58, 397] on link "All Pages" at bounding box center [103, 399] width 171 height 24
click at [724, 24] on span "Search Learning" at bounding box center [739, 22] width 86 height 18
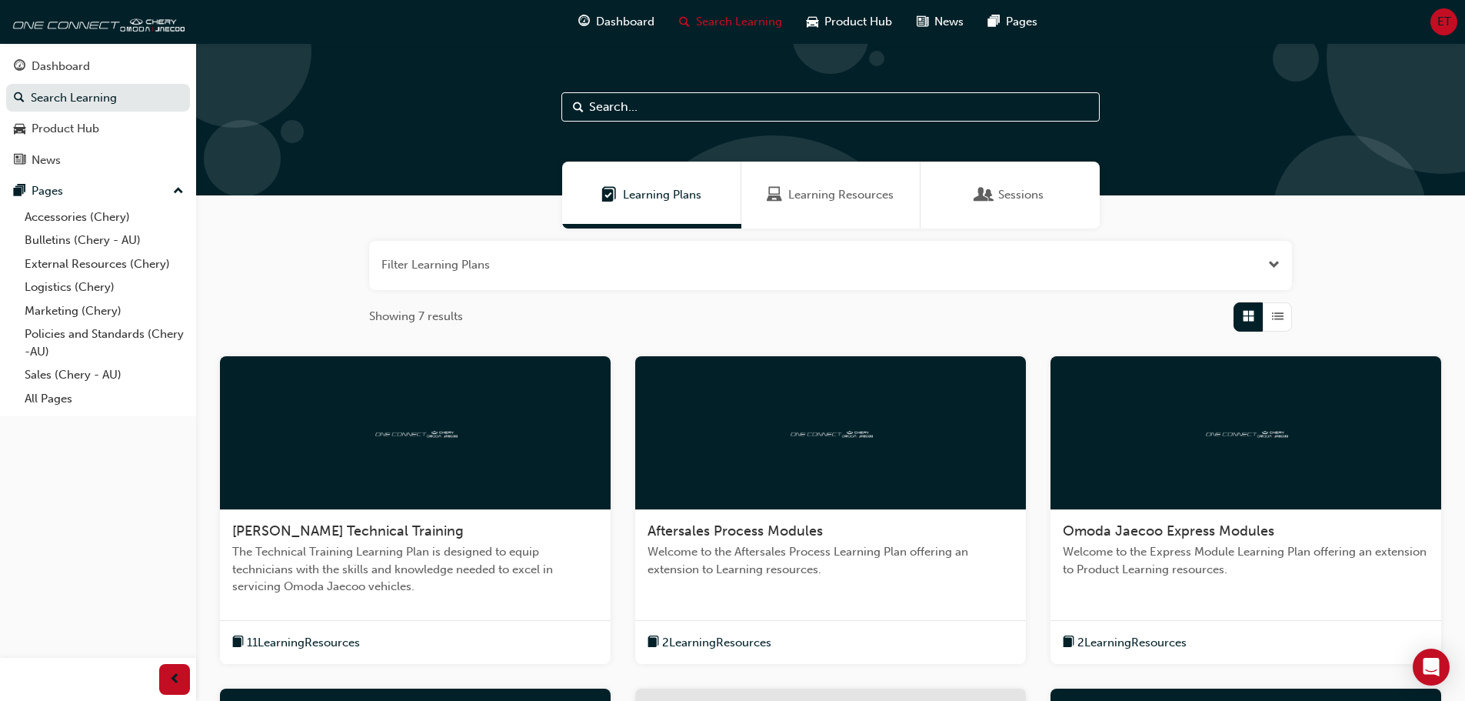
click at [734, 112] on input "text" at bounding box center [830, 106] width 538 height 29
click at [721, 108] on input "text" at bounding box center [830, 106] width 538 height 29
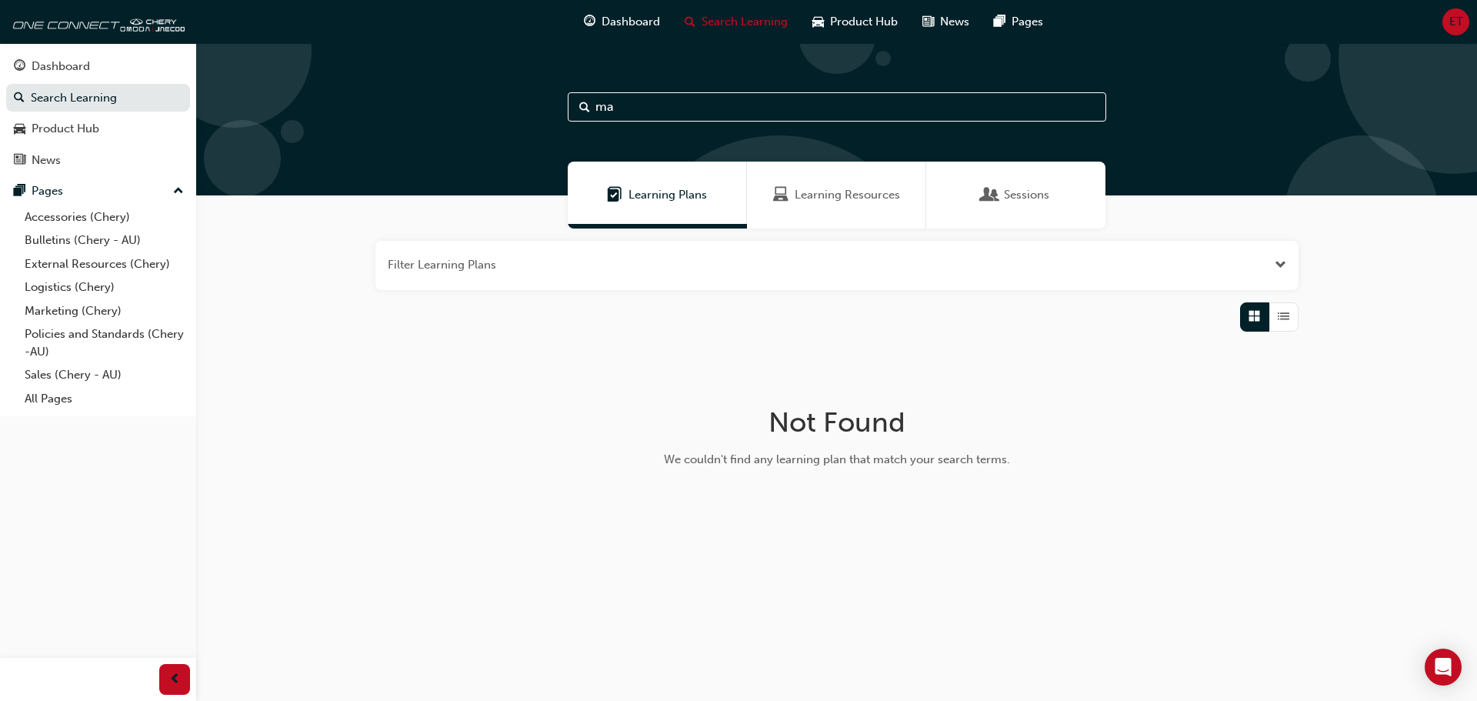
type input "m"
type input "o"
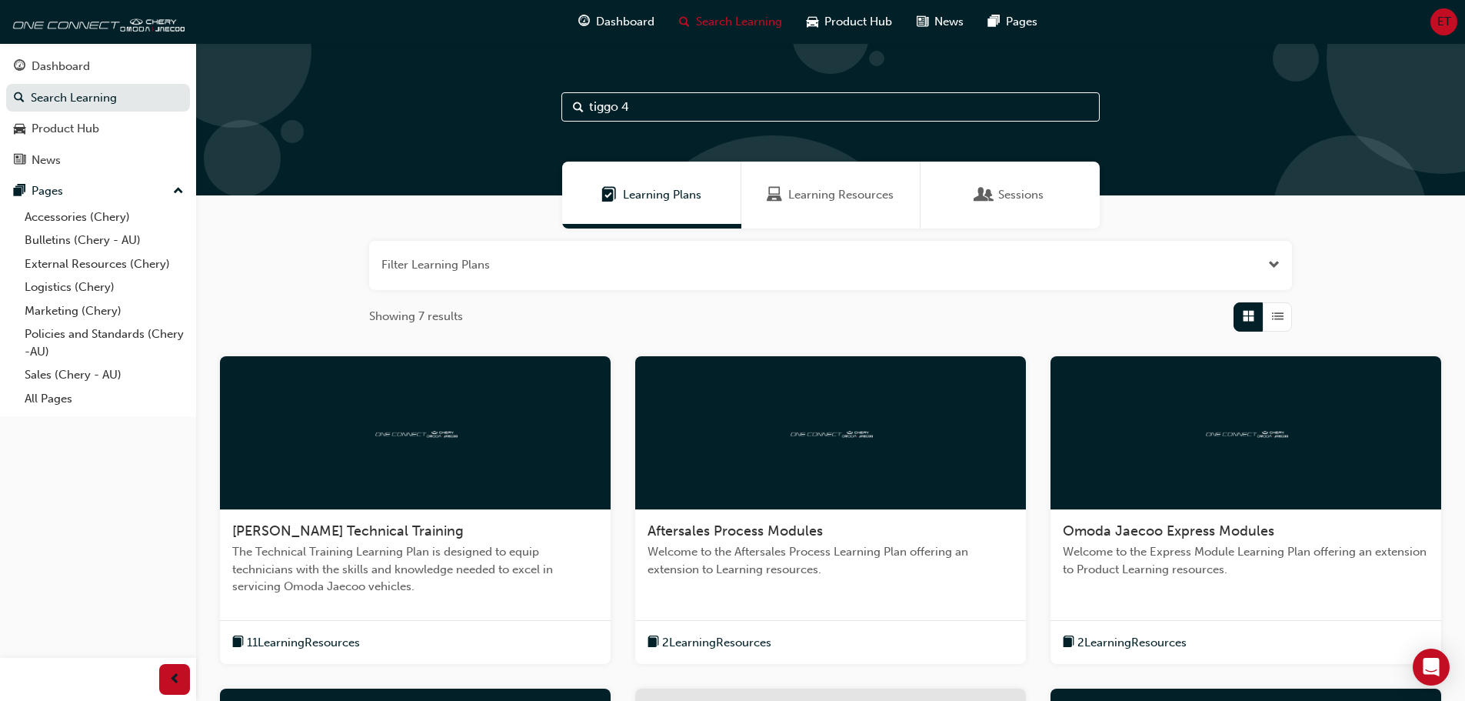
type input "tiggo 4"
